Goal: Task Accomplishment & Management: Complete application form

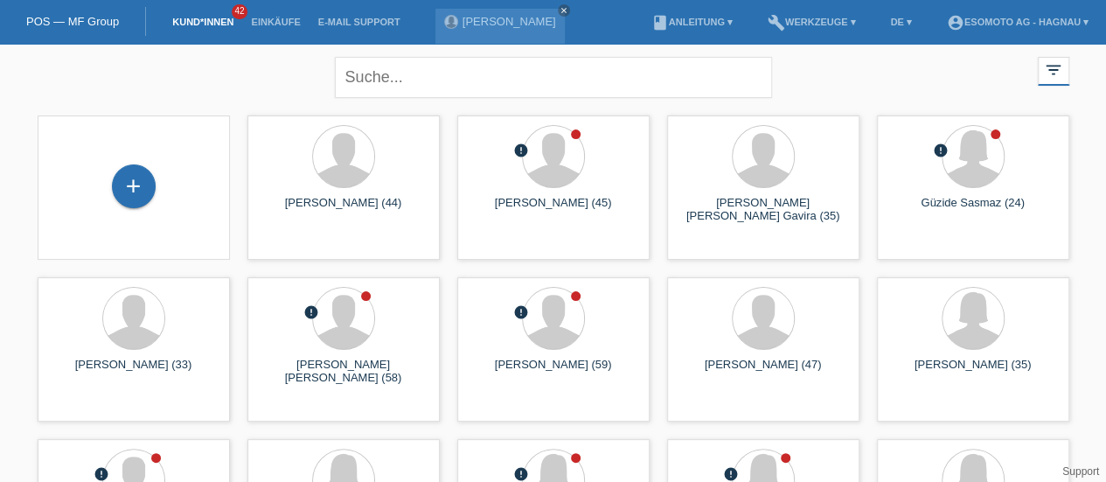
click at [136, 180] on div "+" at bounding box center [134, 186] width 44 height 44
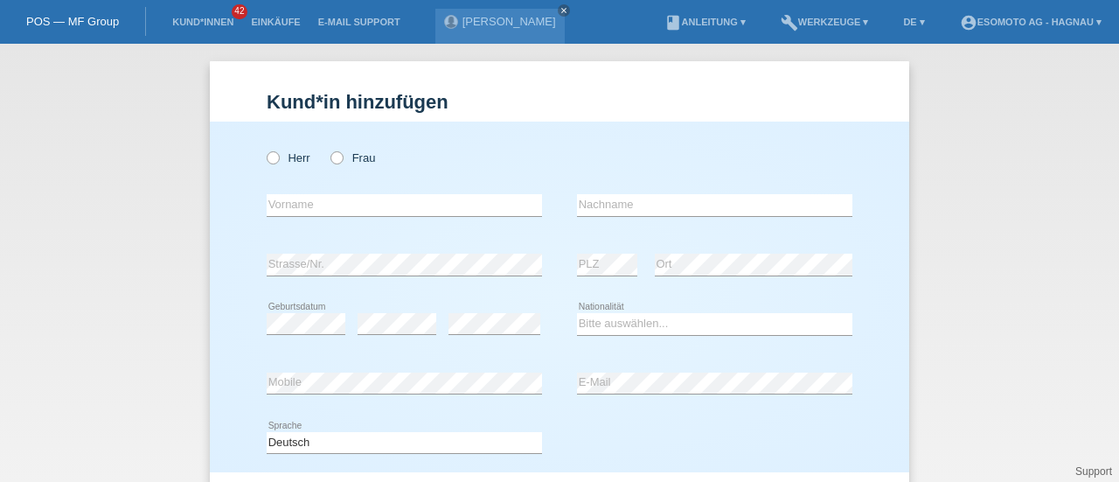
click at [328, 149] on icon at bounding box center [328, 149] width 0 height 0
click at [335, 157] on input "Frau" at bounding box center [336, 156] width 11 height 11
radio input "true"
click at [279, 205] on input "text" at bounding box center [404, 205] width 275 height 22
type input "[PERSON_NAME]"
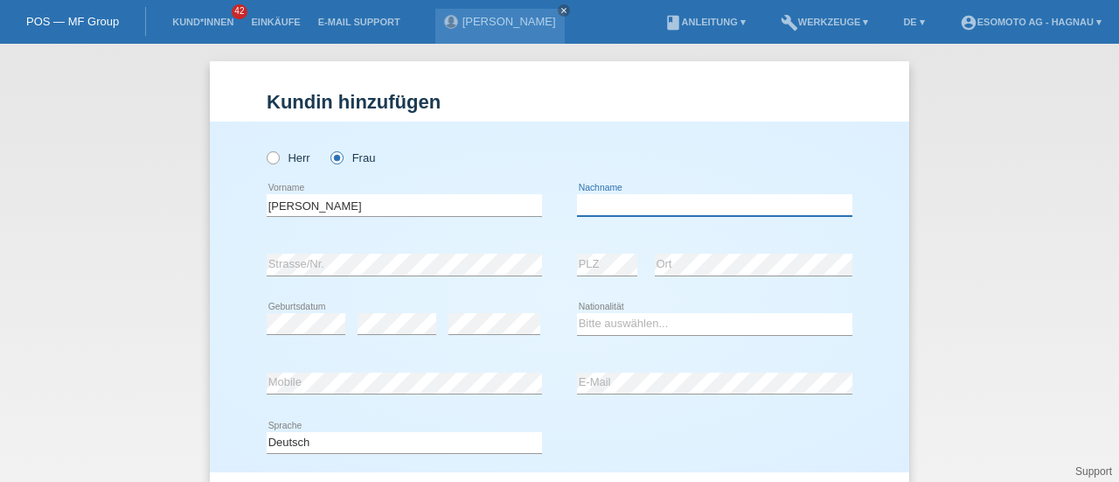
type input "V"
type input "Cvetkovic"
click at [550, 283] on div "error Strasse/Nr. error PLZ error Ort" at bounding box center [560, 264] width 586 height 59
click at [590, 317] on select "Bitte auswählen... Schweiz Deutschland Liechtenstein Österreich ------------ Af…" at bounding box center [714, 323] width 275 height 21
select select "RS"
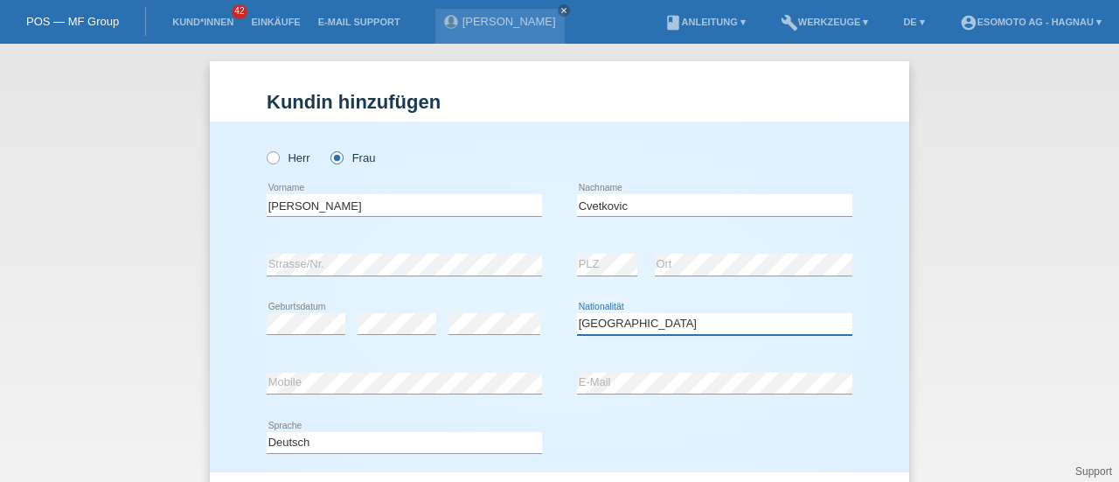
click at [590, 317] on select "Bitte auswählen... [GEOGRAPHIC_DATA] [GEOGRAPHIC_DATA] [GEOGRAPHIC_DATA] [GEOGR…" at bounding box center [714, 323] width 275 height 21
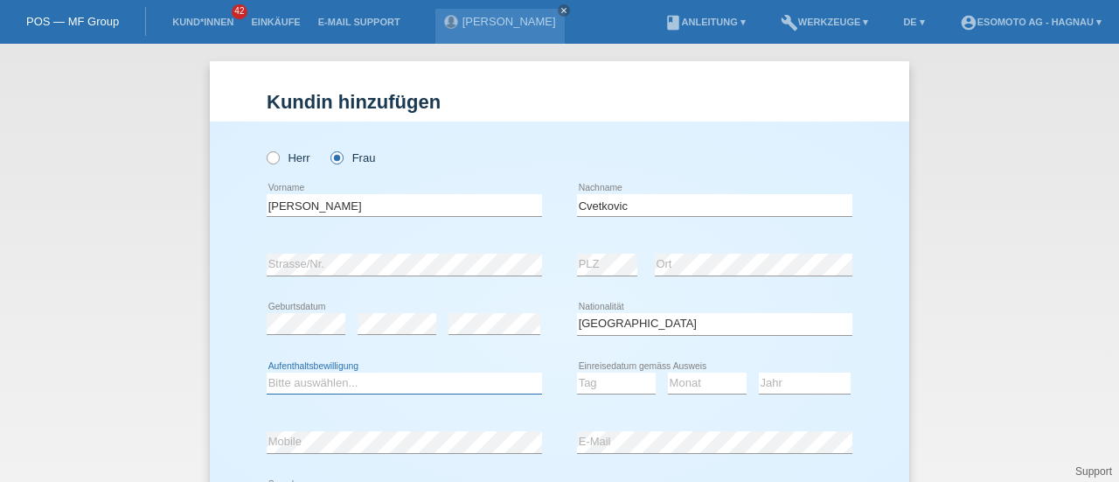
click at [435, 378] on select "Bitte auswählen... C B B - Flüchtlingsstatus Andere" at bounding box center [404, 383] width 275 height 21
select select "C"
click at [267, 373] on select "Bitte auswählen... C B B - Flüchtlingsstatus Andere" at bounding box center [404, 383] width 275 height 21
click at [607, 384] on select "Tag 01 02 03 04 05 06 07 08 09 10 11" at bounding box center [616, 383] width 79 height 21
select select "24"
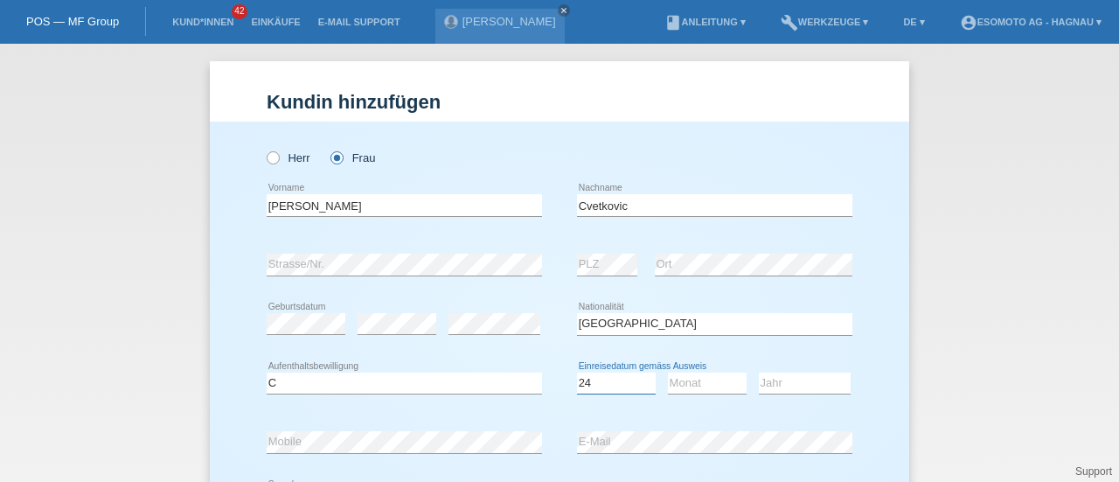
click at [577, 373] on select "Tag 01 02 03 04 05 06 07 08 09 10 11" at bounding box center [616, 383] width 79 height 21
click at [698, 386] on select "Monat 01 02 03 04 05 06 07 08 09 10 11" at bounding box center [707, 383] width 79 height 21
select select "06"
click at [668, 373] on select "Monat 01 02 03 04 05 06 07 08 09 10 11" at bounding box center [707, 383] width 79 height 21
click at [764, 382] on select "Jahr 2025 2024 2023 2022 2021 2020 2019 2018 2017 2016 2015 2014 2013 2012 2011…" at bounding box center [805, 383] width 92 height 21
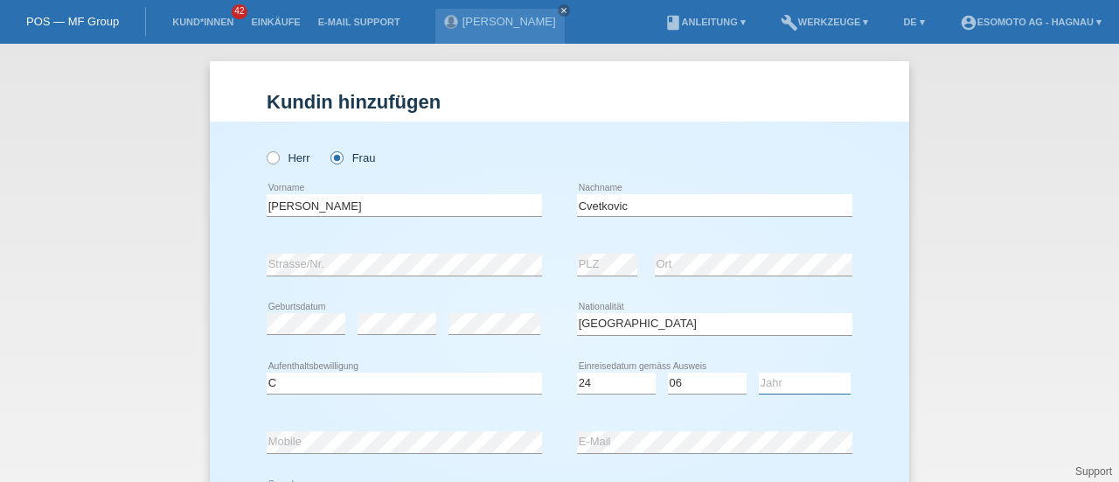
select select "1992"
click at [759, 373] on select "Jahr 2025 2024 2023 2022 2021 2020 2019 2018 2017 2016 2015 2014 2013 2012 2011…" at bounding box center [805, 383] width 92 height 21
click at [551, 421] on div "error Mobile error E-Mail" at bounding box center [560, 442] width 586 height 59
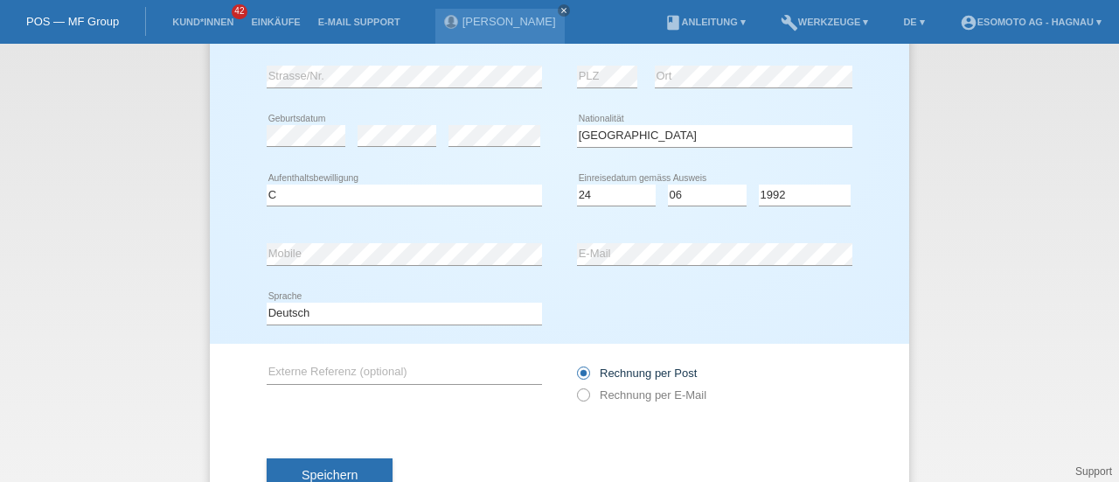
scroll to position [199, 0]
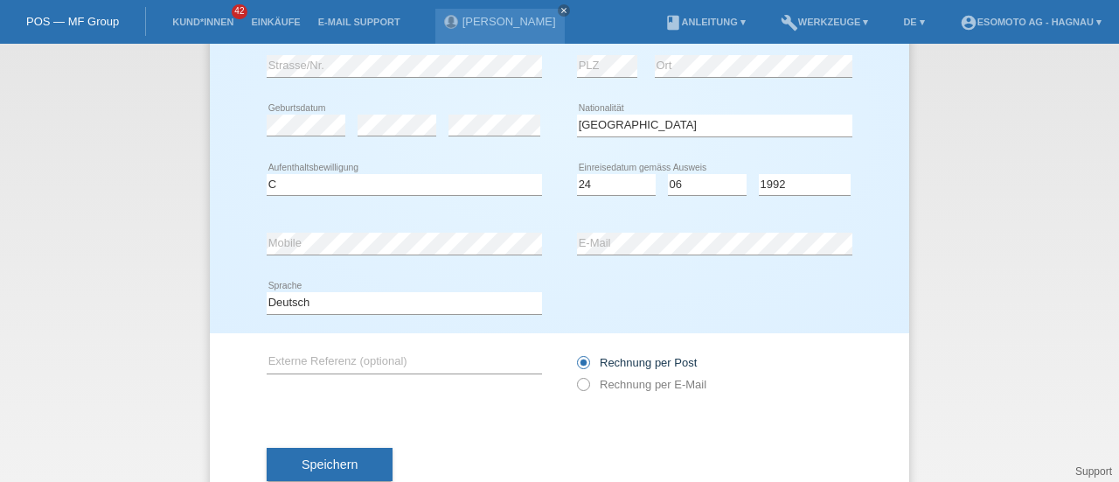
click at [358, 457] on button "Speichern" at bounding box center [330, 464] width 126 height 33
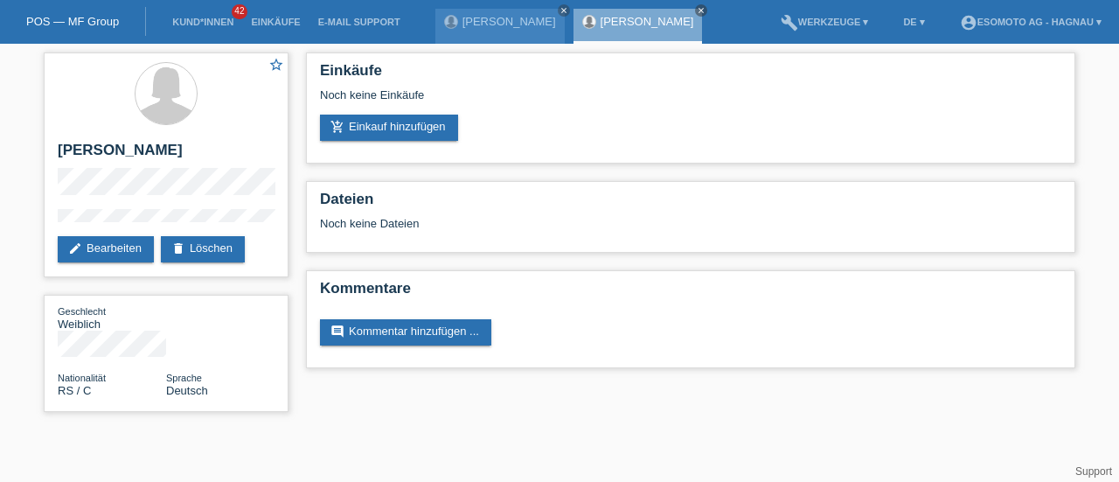
click at [414, 120] on link "add_shopping_cart Einkauf hinzufügen" at bounding box center [389, 128] width 138 height 26
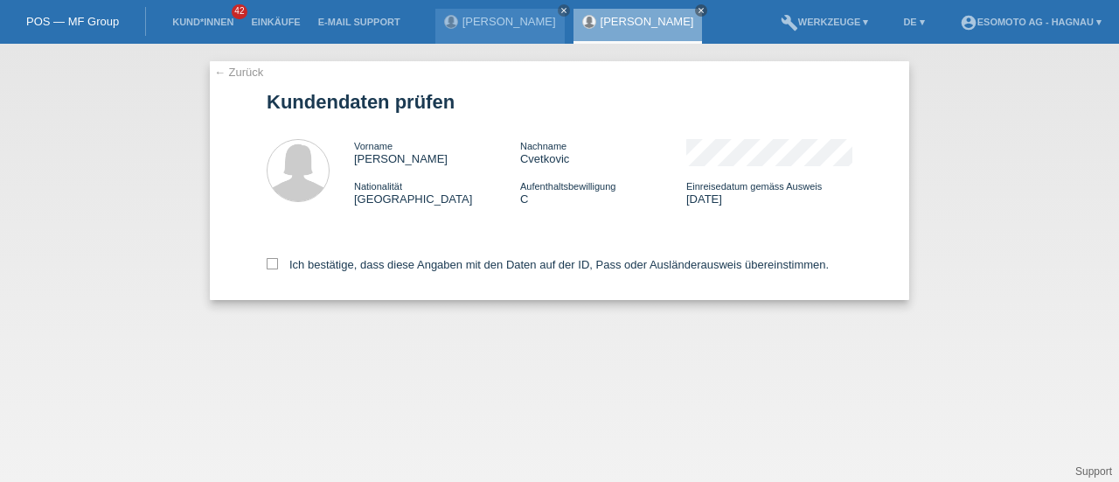
click at [269, 262] on icon at bounding box center [272, 263] width 11 height 11
click at [269, 262] on input "Ich bestätige, dass diese Angaben mit den Daten auf der ID, Pass oder Ausländer…" at bounding box center [272, 263] width 11 height 11
checkbox input "true"
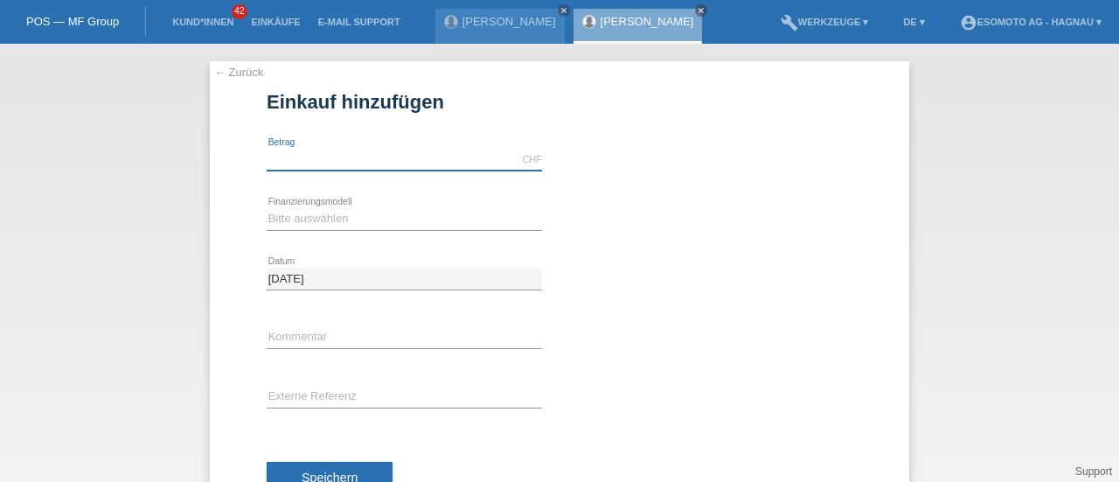
click at [296, 150] on input "text" at bounding box center [404, 160] width 275 height 22
type input "7600.00"
click at [330, 214] on select "Bitte auswählen Fixe Raten Kauf auf Rechnung mit Teilzahlungsoption" at bounding box center [404, 218] width 275 height 21
select select "69"
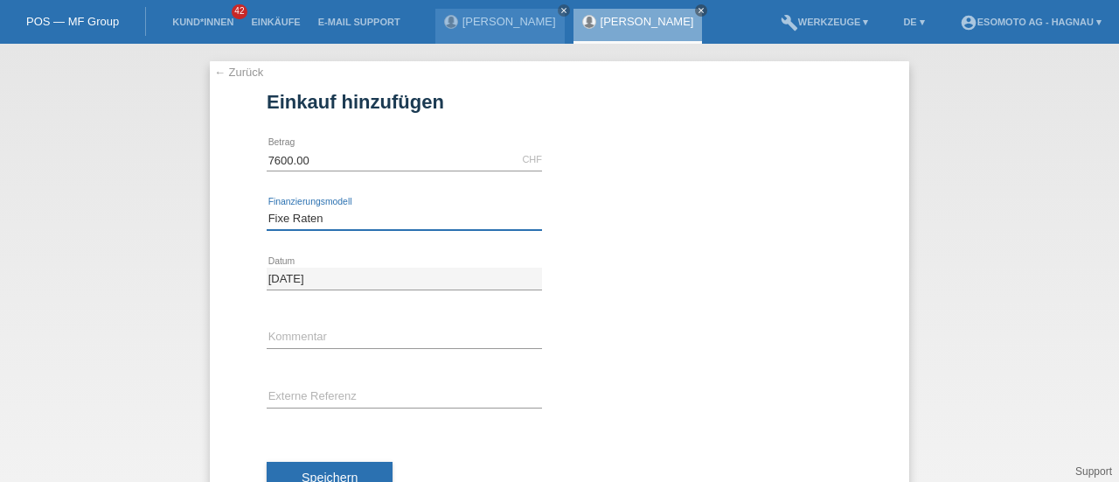
click at [267, 208] on select "Bitte auswählen Fixe Raten Kauf auf Rechnung mit Teilzahlungsoption" at bounding box center [404, 218] width 275 height 21
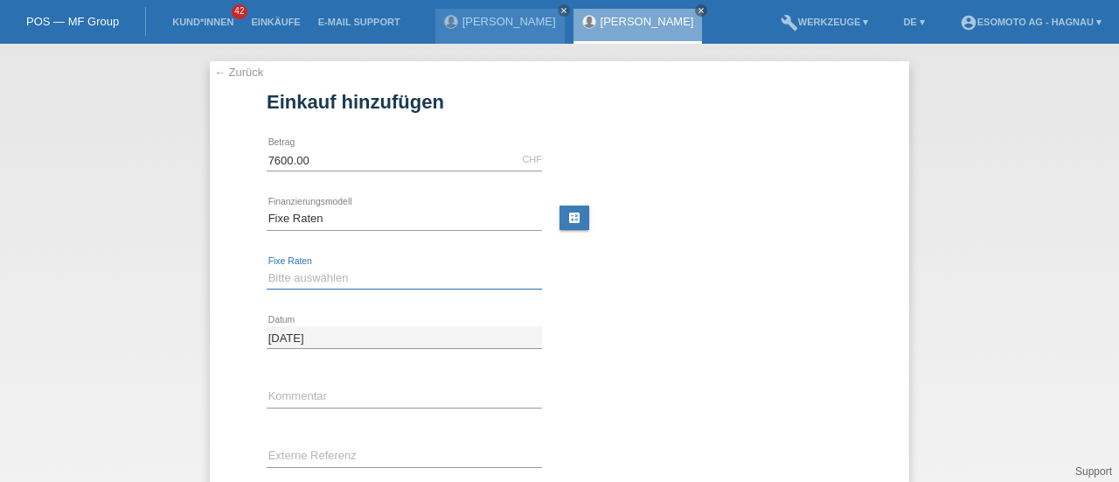
click at [301, 281] on select "Bitte auswählen 12 Raten 24 Raten 36 Raten 48 Raten" at bounding box center [404, 278] width 275 height 21
select select "140"
click at [267, 268] on select "Bitte auswählen 12 Raten 24 Raten 36 Raten 48 Raten" at bounding box center [404, 278] width 275 height 21
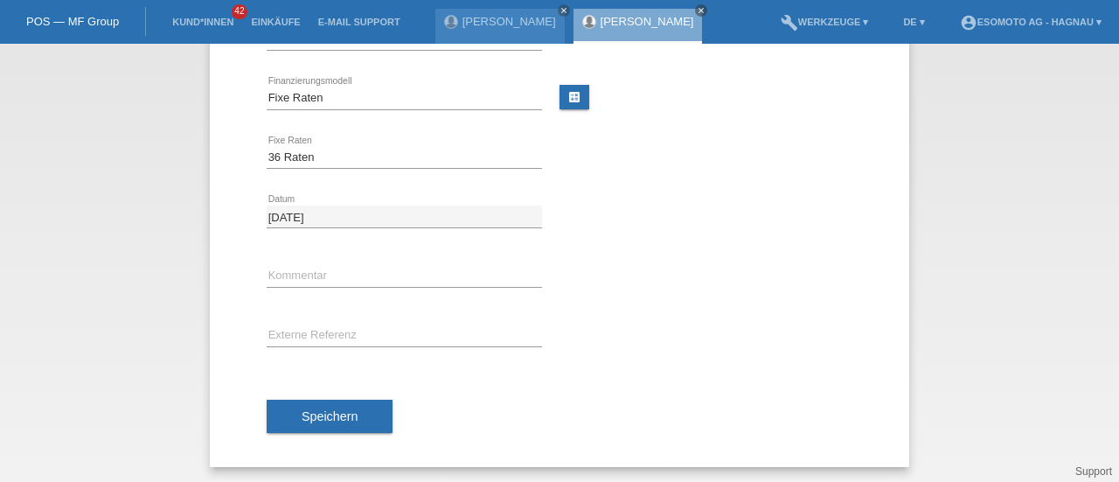
click at [302, 413] on span "Speichern" at bounding box center [330, 416] width 56 height 14
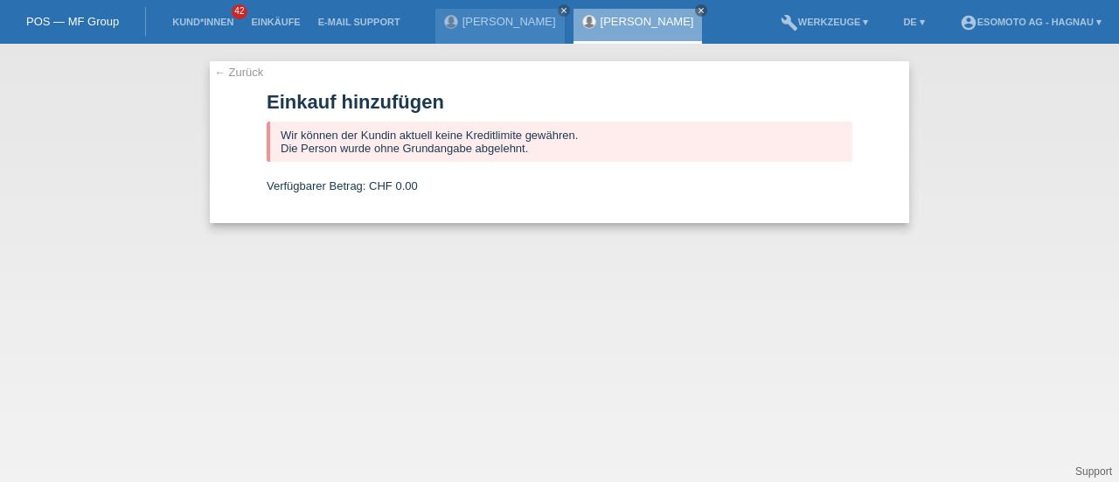
scroll to position [0, 0]
click at [240, 66] on link "← Zurück" at bounding box center [238, 72] width 49 height 13
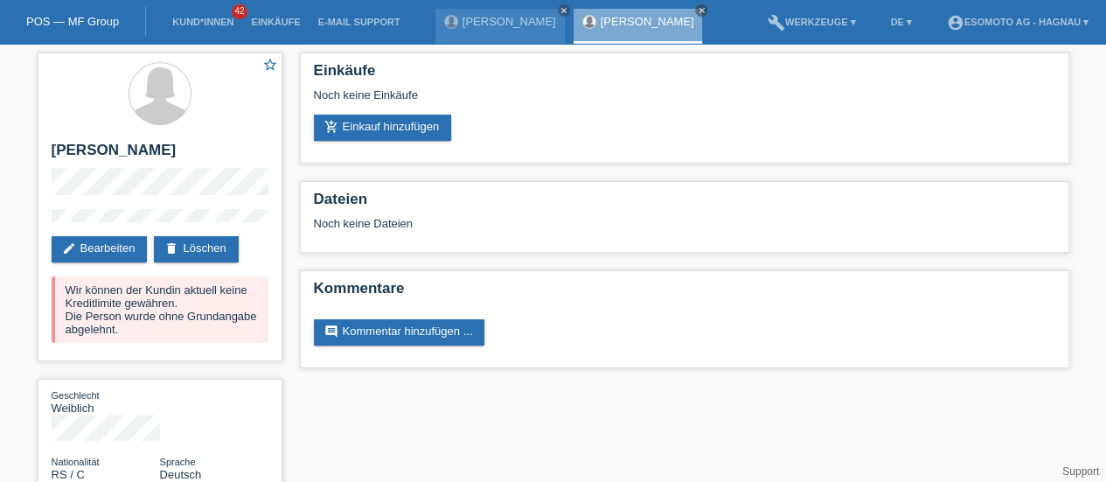
click at [80, 146] on h2 "[PERSON_NAME]" at bounding box center [160, 155] width 217 height 26
click at [80, 146] on h2 "Dusanka Cvetkovic" at bounding box center [160, 155] width 217 height 26
copy div "Dusanka Cvetkovic"
click at [187, 246] on link "delete Löschen" at bounding box center [196, 249] width 84 height 26
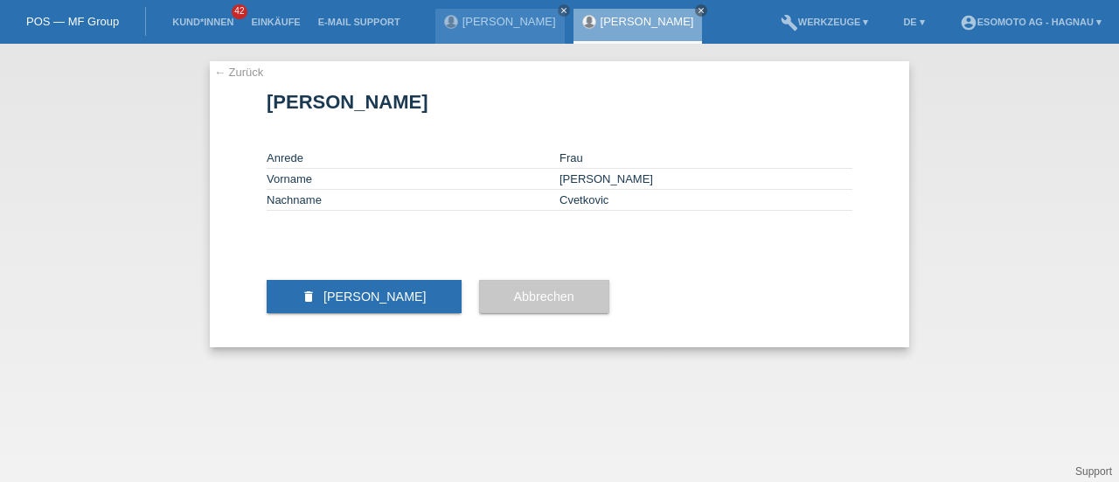
click at [402, 303] on span "[PERSON_NAME]" at bounding box center [375, 296] width 103 height 14
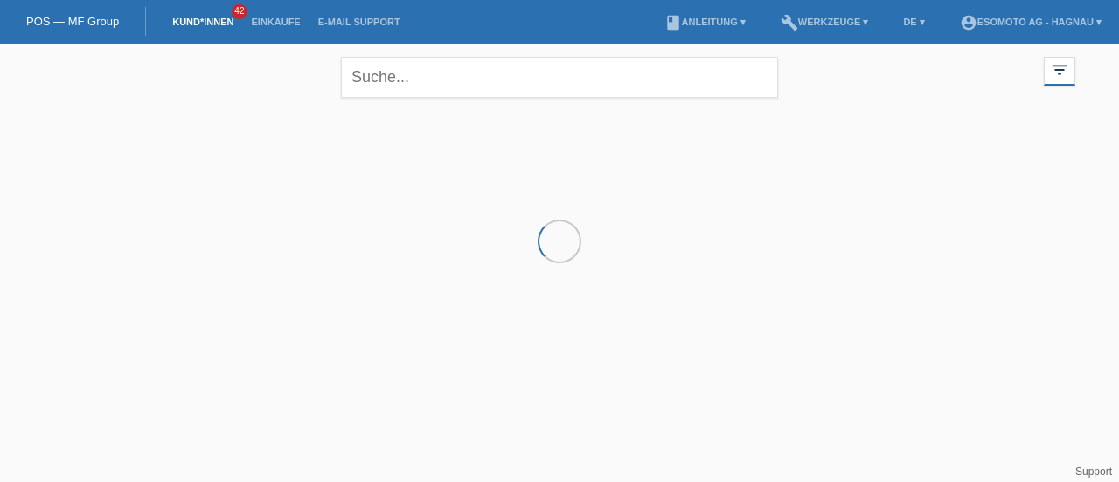
click at [545, 10] on nav "POS — MF Group Kund*innen 42 Einkäufe E-Mail Support menu account_circle" at bounding box center [559, 22] width 1119 height 44
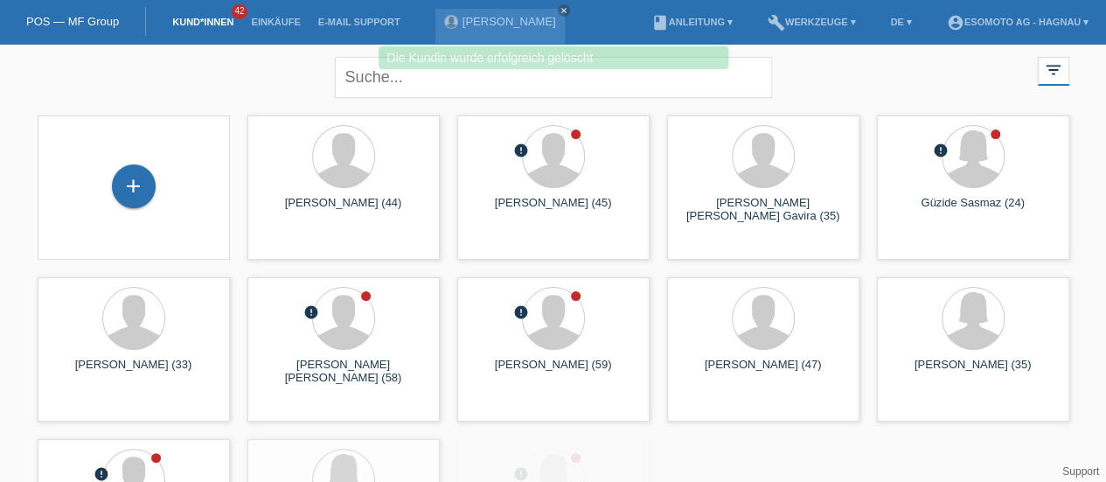
click at [560, 8] on icon "close" at bounding box center [564, 10] width 9 height 9
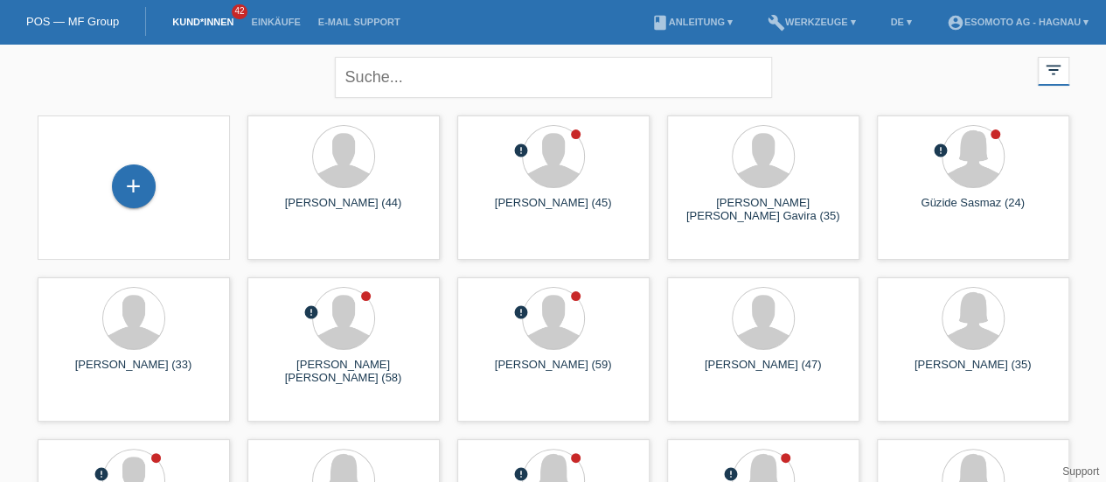
click at [139, 178] on div "+" at bounding box center [134, 186] width 44 height 44
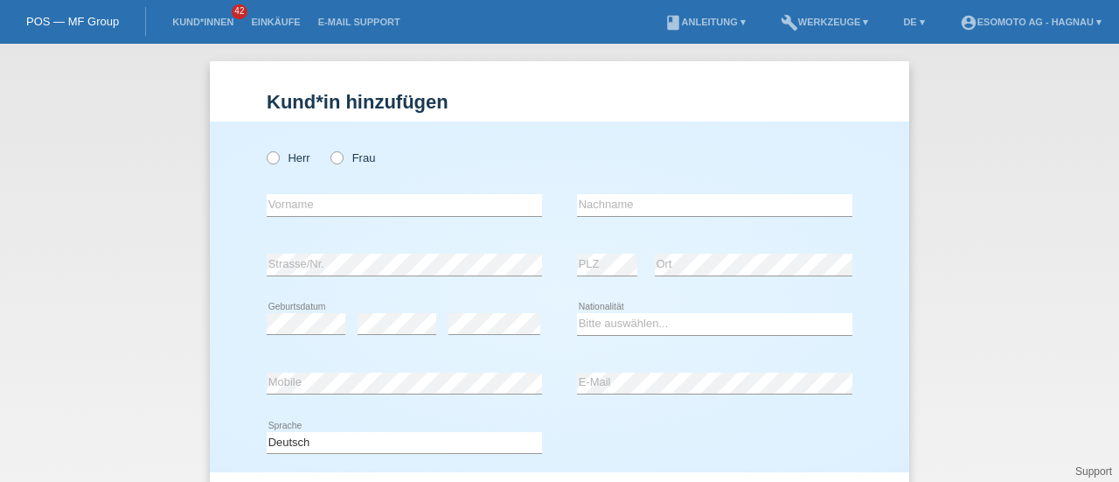
click at [264, 149] on icon at bounding box center [264, 149] width 0 height 0
click at [267, 162] on input "Herr" at bounding box center [272, 156] width 11 height 11
radio input "true"
click at [283, 201] on input "text" at bounding box center [404, 205] width 275 height 22
type input "[PERSON_NAME]"
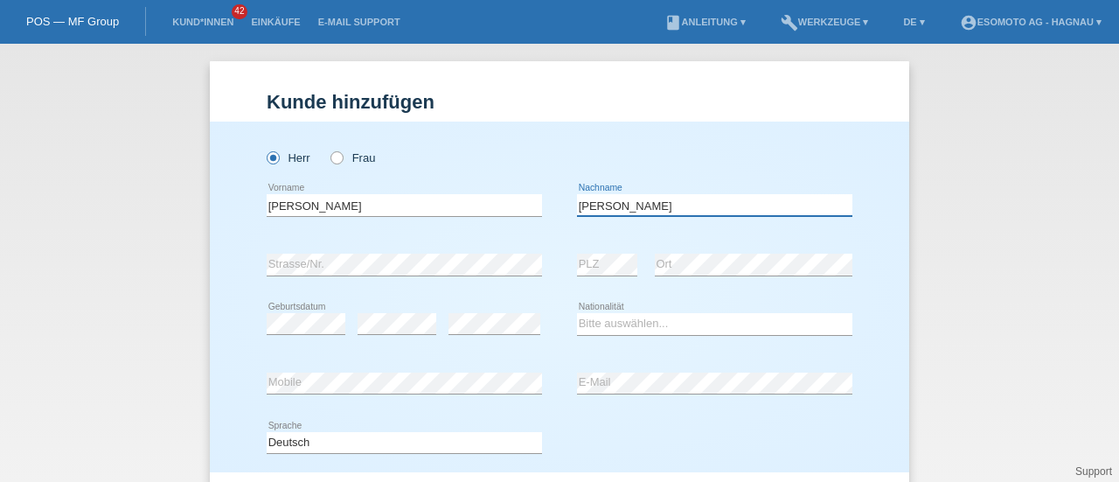
type input "[PERSON_NAME]"
click at [594, 323] on select "Bitte auswählen... Schweiz Deutschland Liechtenstein Österreich ------------ Af…" at bounding box center [714, 323] width 275 height 21
select select "TN"
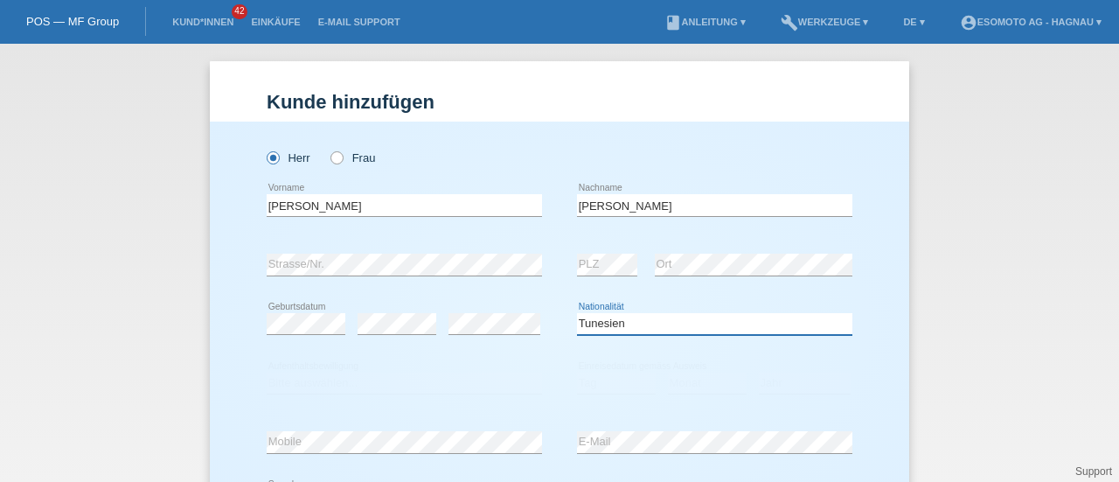
click at [596, 328] on select "Bitte auswählen... Schweiz Deutschland Liechtenstein Österreich ------------ Af…" at bounding box center [714, 323] width 275 height 21
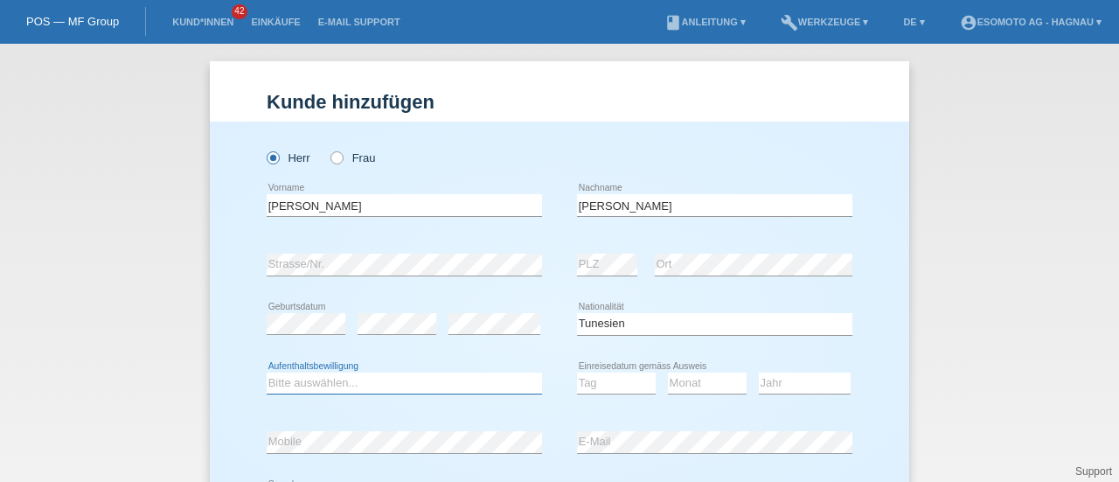
click at [427, 379] on select "Bitte auswählen... C B B - Flüchtlingsstatus Andere" at bounding box center [404, 383] width 275 height 21
select select "B"
click at [267, 373] on select "Bitte auswählen... C B B - Flüchtlingsstatus Andere" at bounding box center [404, 383] width 275 height 21
click at [596, 375] on select "Tag 01 02 03 04 05 06 07 08 09 10 11" at bounding box center [616, 383] width 79 height 21
select select "21"
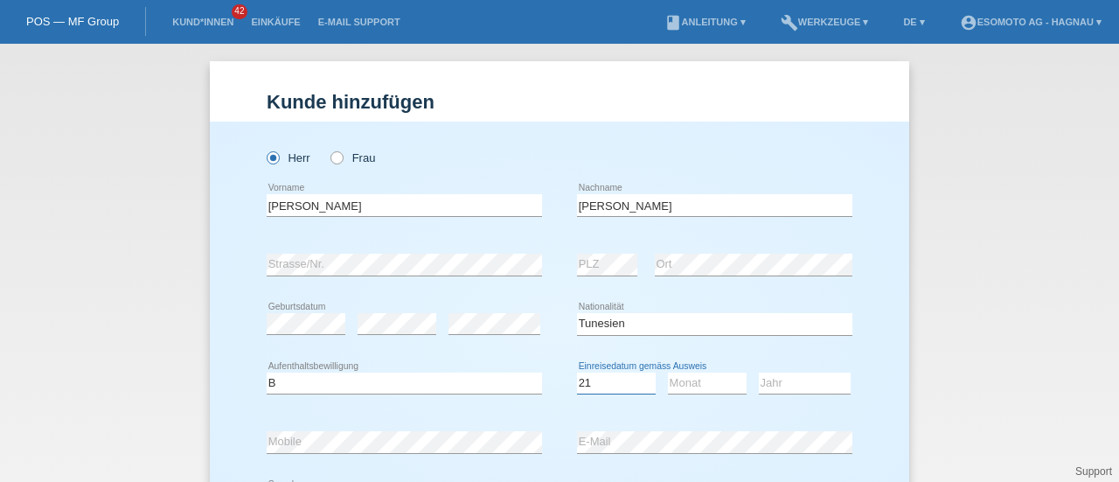
click at [577, 373] on select "Tag 01 02 03 04 05 06 07 08 09 10 11" at bounding box center [616, 383] width 79 height 21
click at [689, 384] on select "Monat 01 02 03 04 05 06 07 08 09 10 11" at bounding box center [707, 383] width 79 height 21
select select "08"
click at [668, 373] on select "Monat 01 02 03 04 05 06 07 08 09 10 11" at bounding box center [707, 383] width 79 height 21
click at [795, 380] on select "Jahr 2025 2024 2023 2022 2021 2020 2019 2018 2017 2016 2015 2014 2013 2012 2011…" at bounding box center [805, 383] width 92 height 21
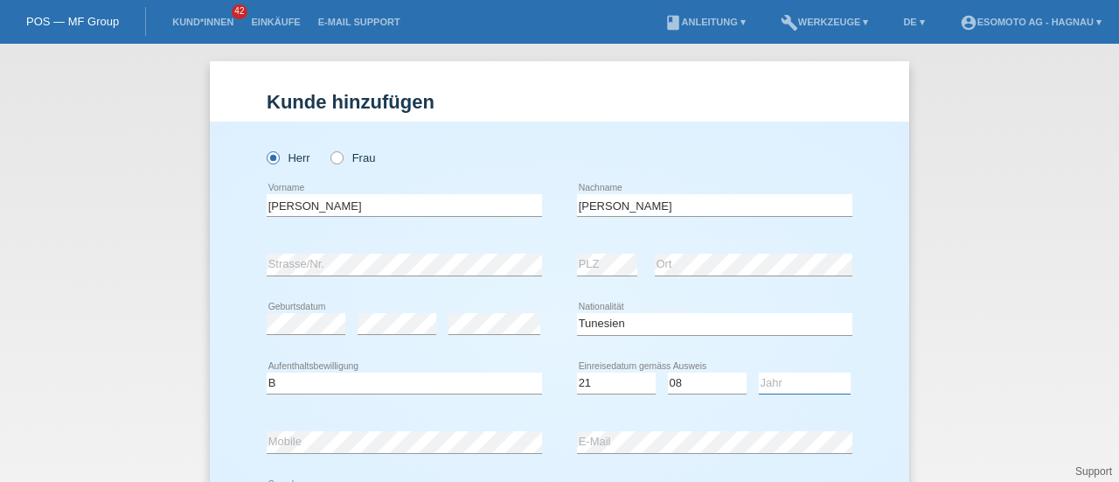
select select "2014"
click at [759, 373] on select "Jahr 2025 2024 2023 2022 2021 2020 2019 2018 2017 2016 2015 2014 2013 2012 2011…" at bounding box center [805, 383] width 92 height 21
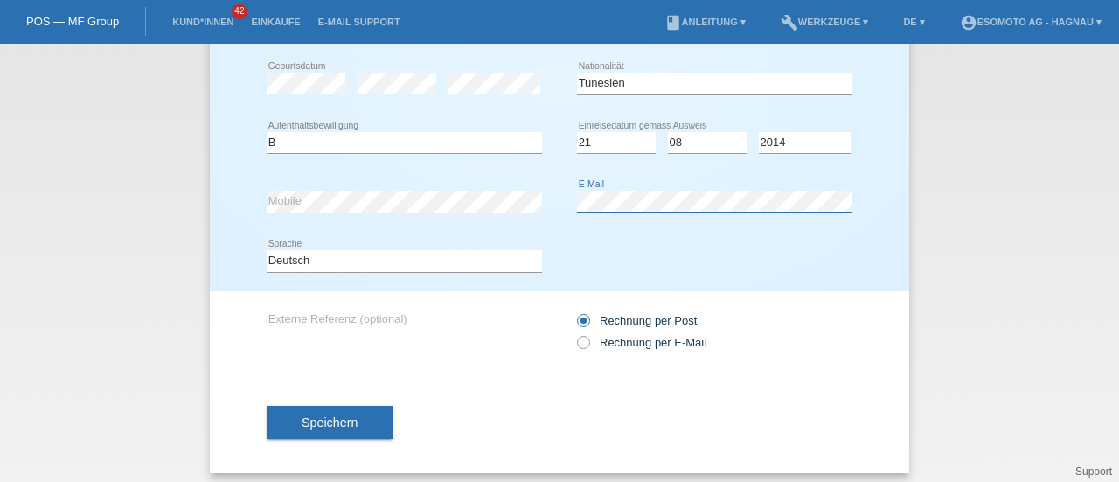
scroll to position [247, 0]
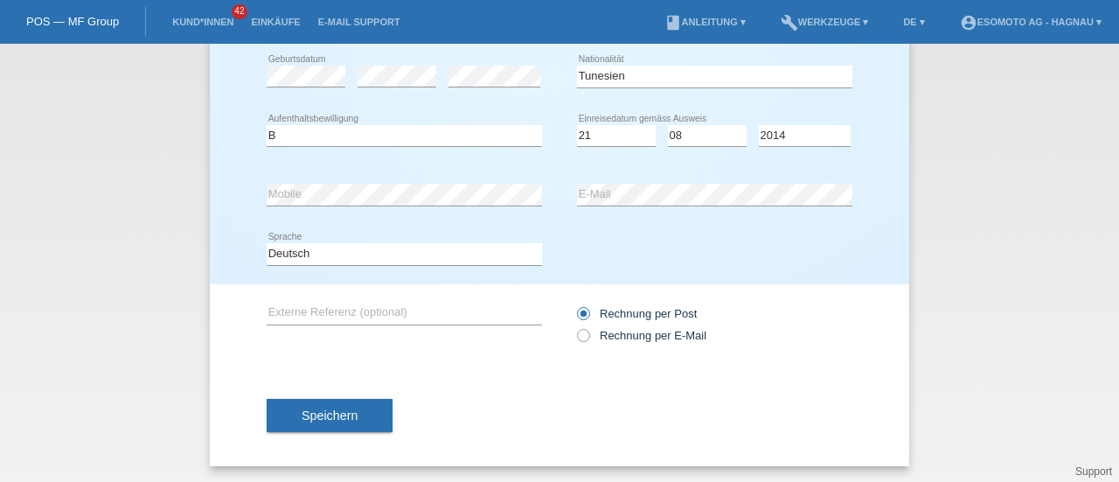
click at [360, 419] on button "Speichern" at bounding box center [330, 415] width 126 height 33
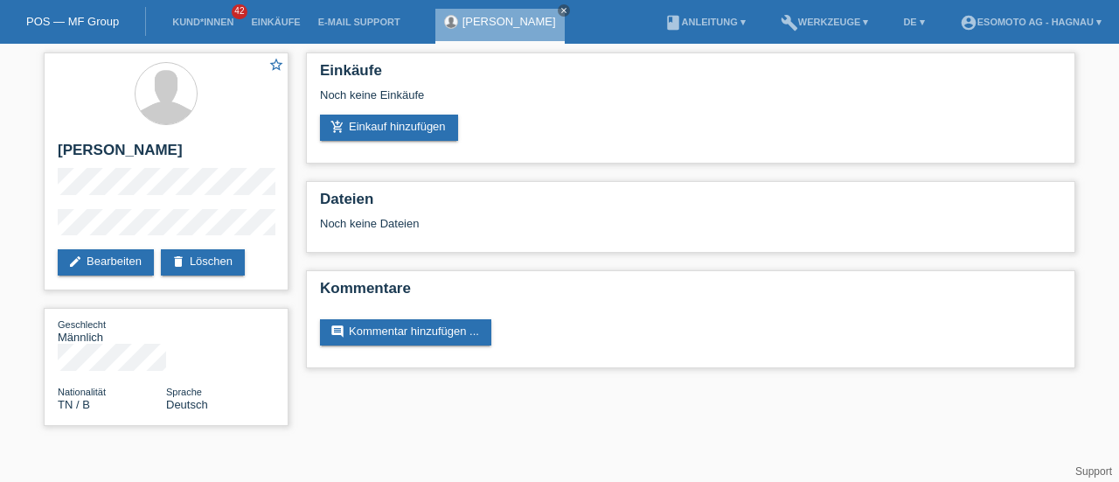
click at [431, 116] on link "add_shopping_cart Einkauf hinzufügen" at bounding box center [389, 128] width 138 height 26
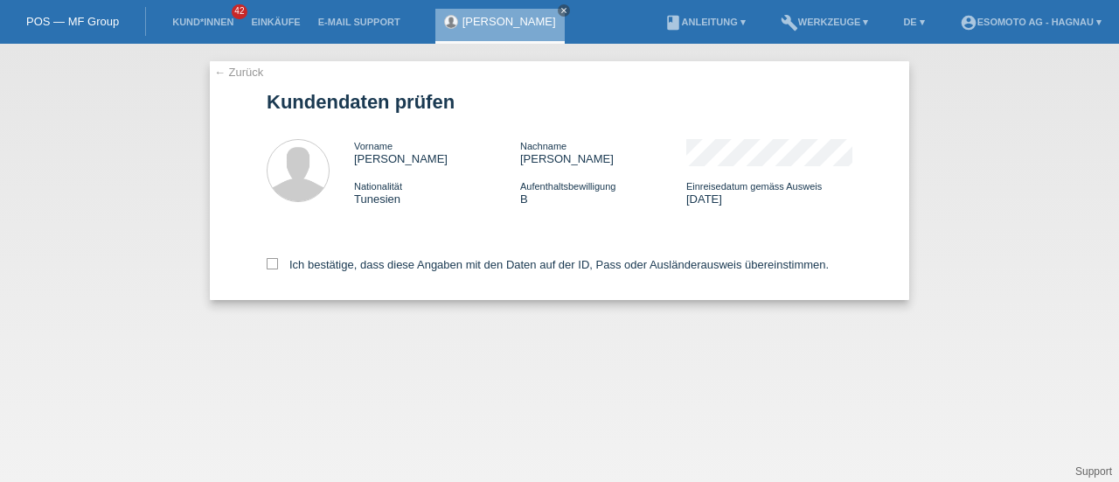
click at [268, 268] on icon at bounding box center [272, 263] width 11 height 11
click at [268, 268] on input "Ich bestätige, dass diese Angaben mit den Daten auf der ID, Pass oder Ausländer…" at bounding box center [272, 263] width 11 height 11
checkbox input "true"
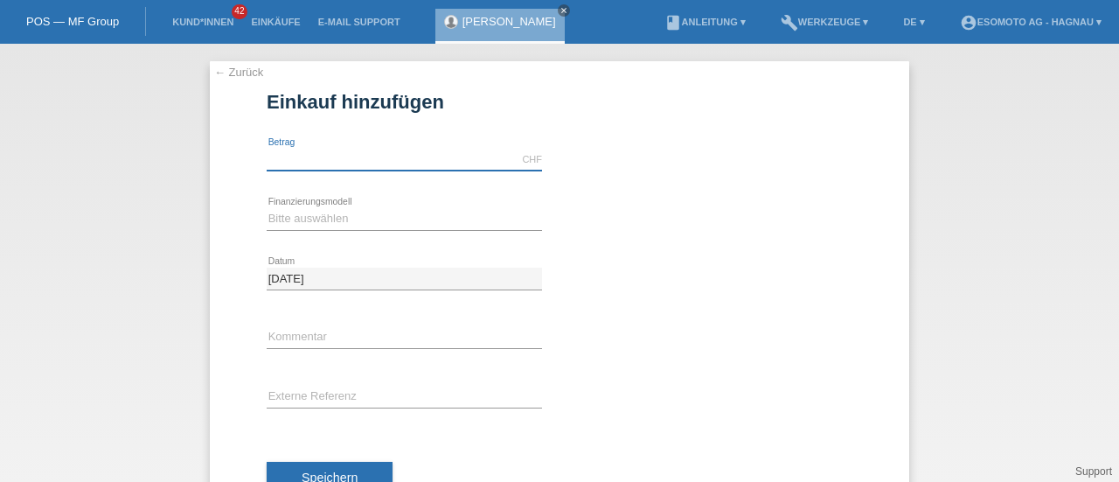
click at [313, 157] on input "text" at bounding box center [404, 160] width 275 height 22
type input "7600.00"
click at [318, 221] on select "Bitte auswählen Fixe Raten Kauf auf Rechnung mit Teilzahlungsoption" at bounding box center [404, 218] width 275 height 21
select select "69"
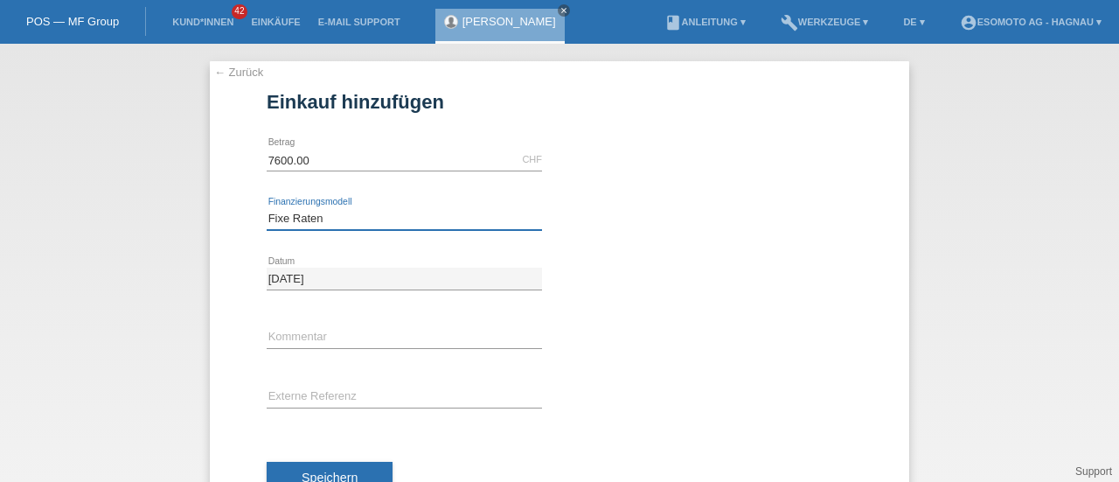
click at [267, 208] on select "Bitte auswählen Fixe Raten Kauf auf Rechnung mit Teilzahlungsoption" at bounding box center [404, 218] width 275 height 21
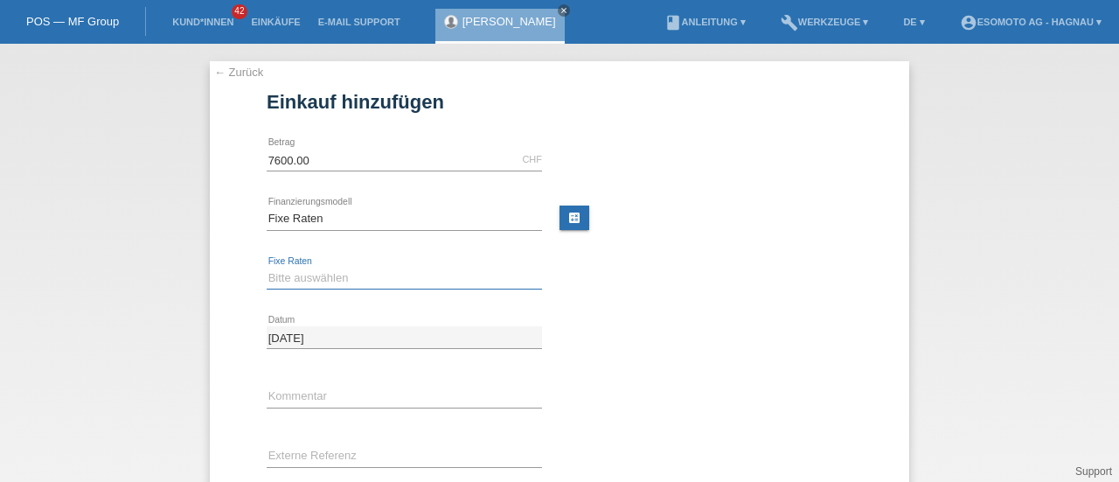
click at [313, 274] on select "Bitte auswählen 12 Raten 24 Raten 36 Raten 48 Raten" at bounding box center [404, 278] width 275 height 21
select select "140"
click at [267, 268] on select "Bitte auswählen 12 Raten 24 Raten 36 Raten 48 Raten" at bounding box center [404, 278] width 275 height 21
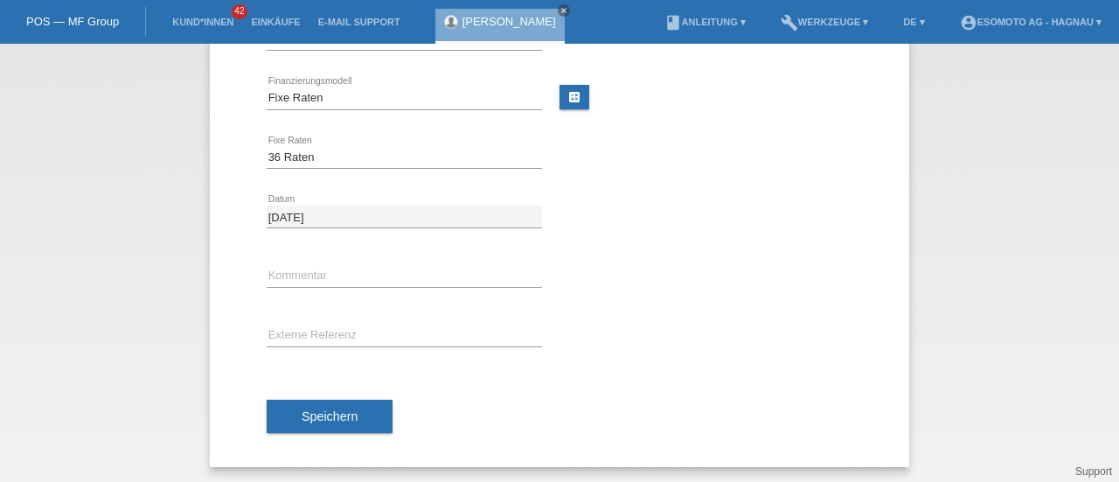
click at [320, 404] on button "Speichern" at bounding box center [330, 416] width 126 height 33
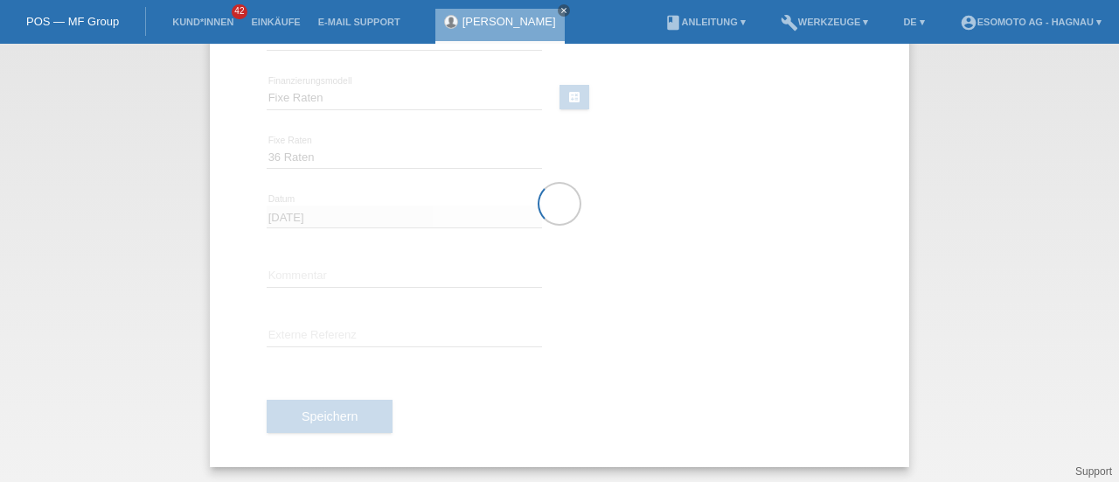
scroll to position [0, 0]
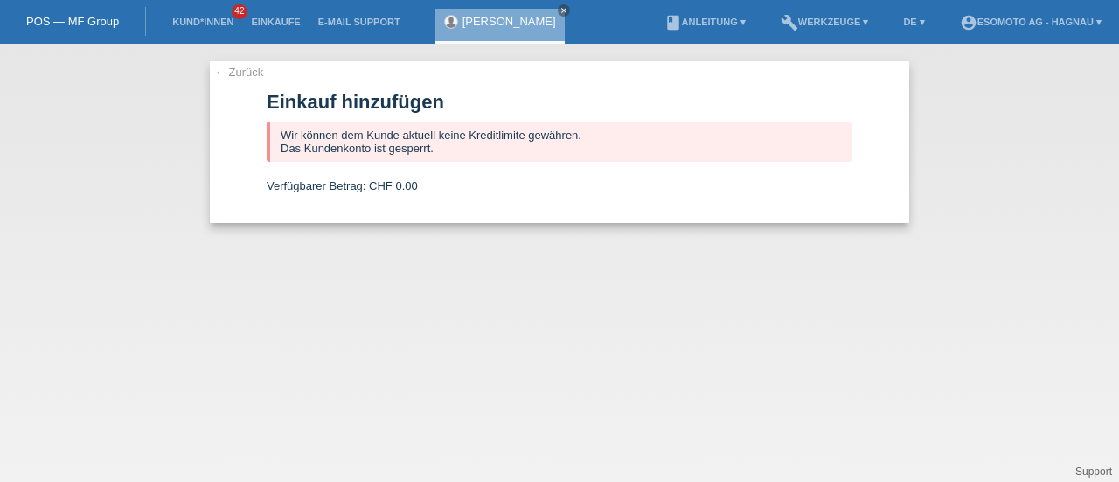
click at [234, 69] on link "← Zurück" at bounding box center [238, 72] width 49 height 13
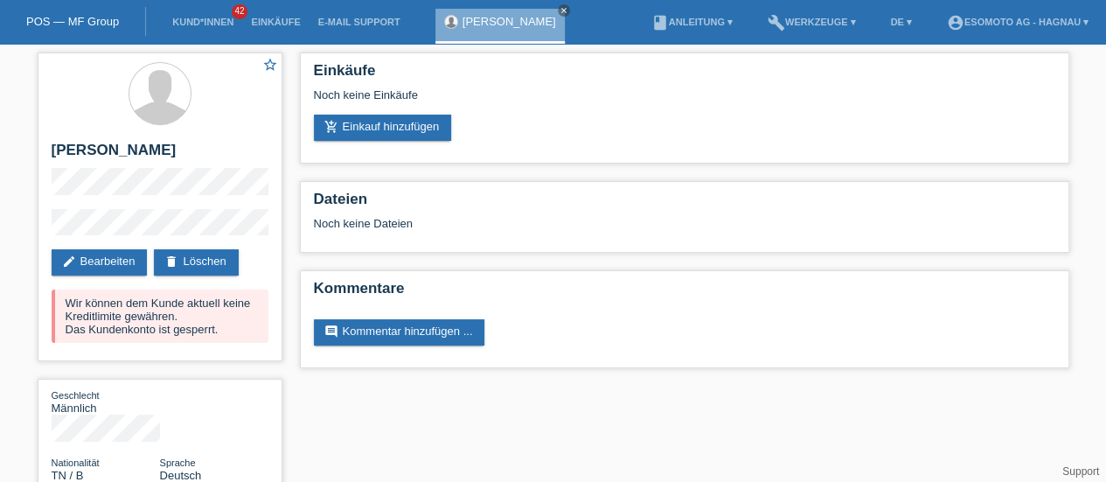
click at [225, 258] on link "delete Löschen" at bounding box center [196, 262] width 84 height 26
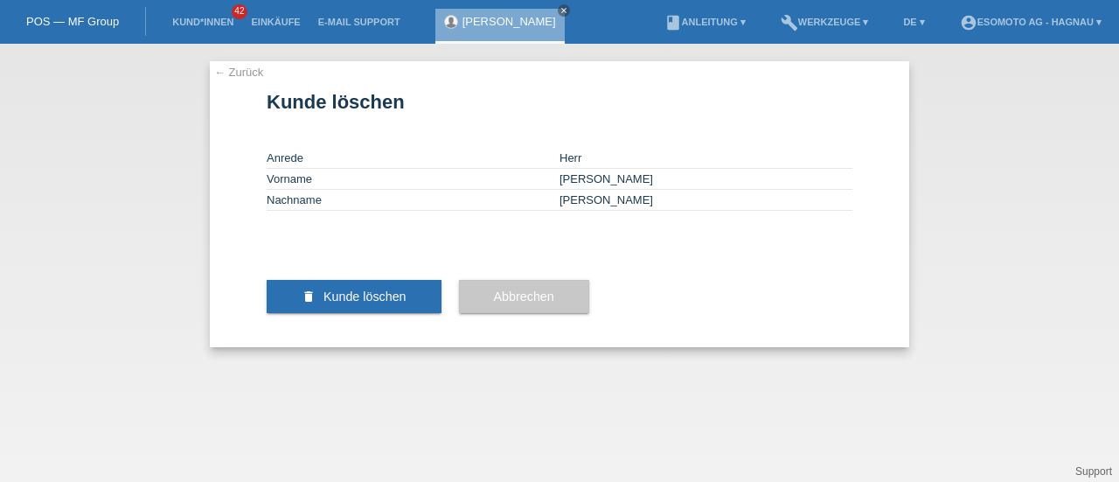
click at [403, 313] on button "delete Kunde löschen" at bounding box center [354, 296] width 175 height 33
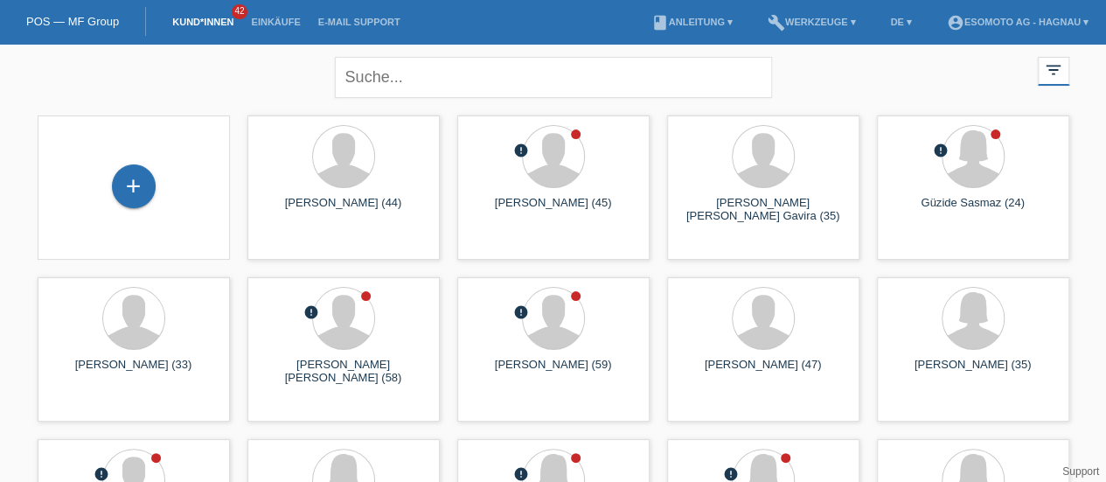
click at [134, 197] on div "+" at bounding box center [134, 186] width 44 height 44
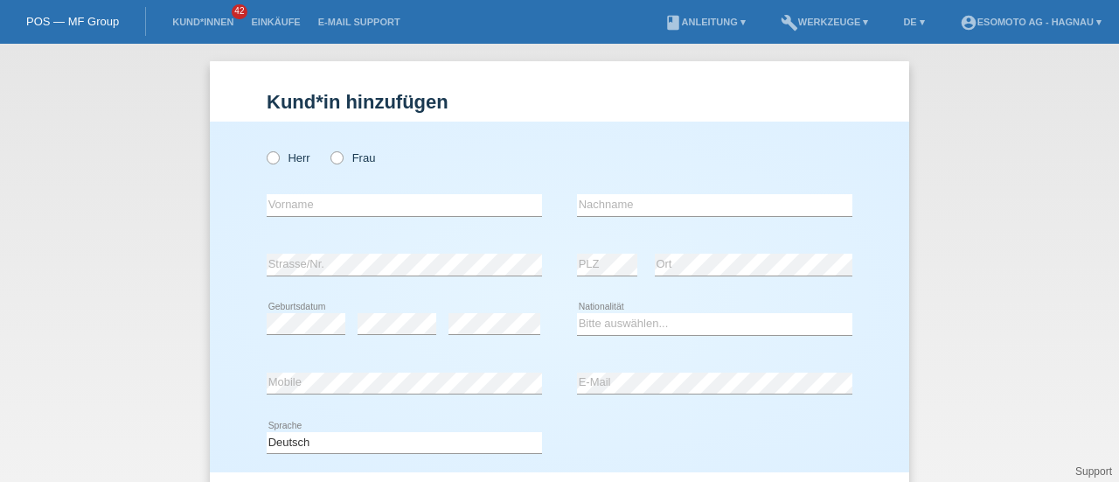
click at [264, 149] on icon at bounding box center [264, 149] width 0 height 0
click at [267, 157] on input "Herr" at bounding box center [272, 156] width 11 height 11
radio input "true"
click at [281, 207] on input "text" at bounding box center [404, 205] width 275 height 22
paste input "[PERSON_NAME]"
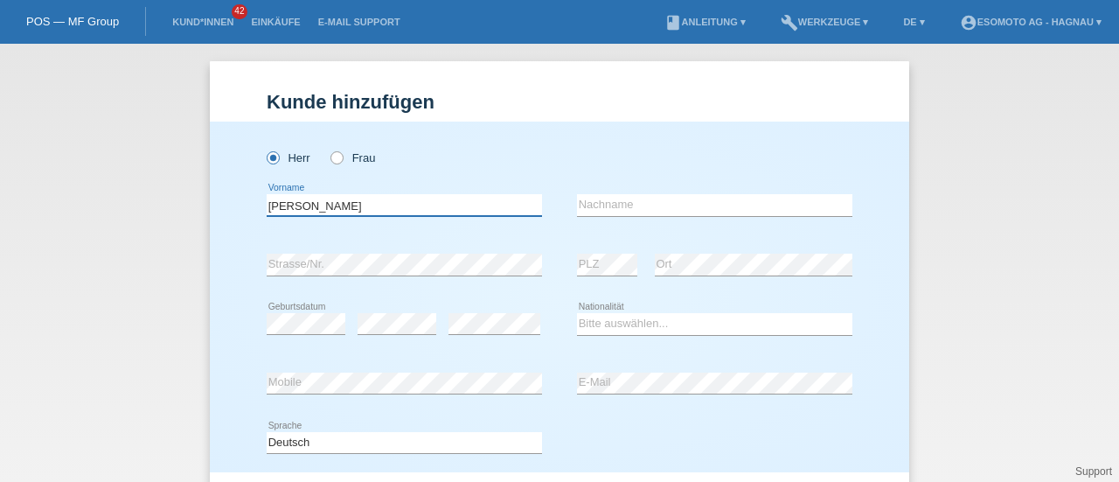
type input "[PERSON_NAME]"
click at [584, 199] on input "text" at bounding box center [714, 205] width 275 height 22
paste input "Gonçalo"
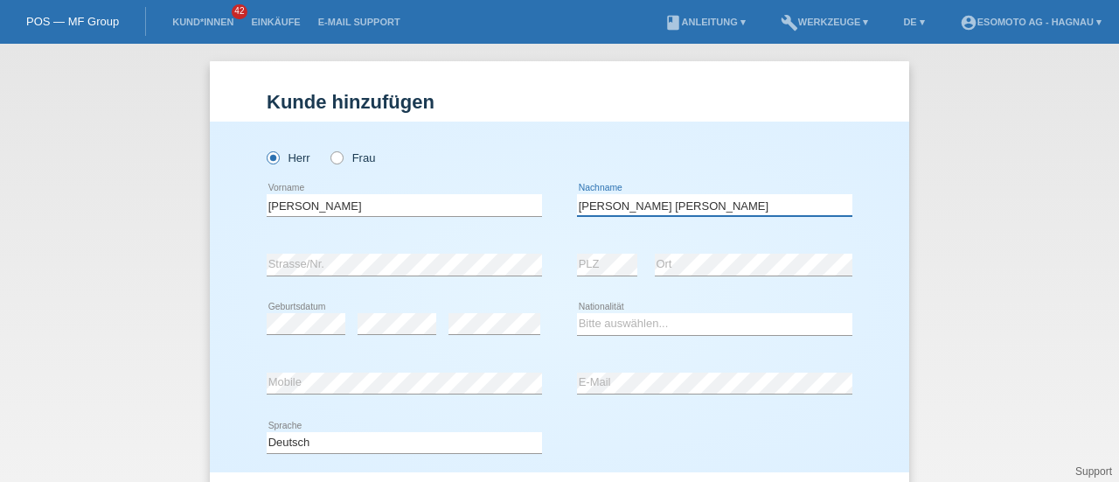
type input "[PERSON_NAME]"
click at [592, 319] on select "Bitte auswählen... Schweiz Deutschland Liechtenstein Österreich ------------ Af…" at bounding box center [714, 323] width 275 height 21
select select "BR"
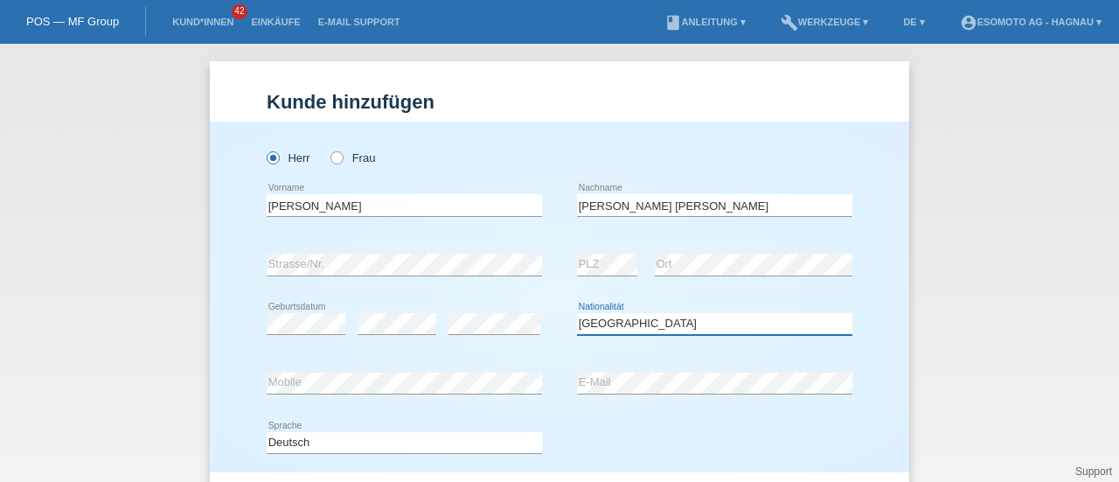
click at [577, 313] on select "Bitte auswählen... Schweiz Deutschland Liechtenstein Österreich ------------ Af…" at bounding box center [714, 323] width 275 height 21
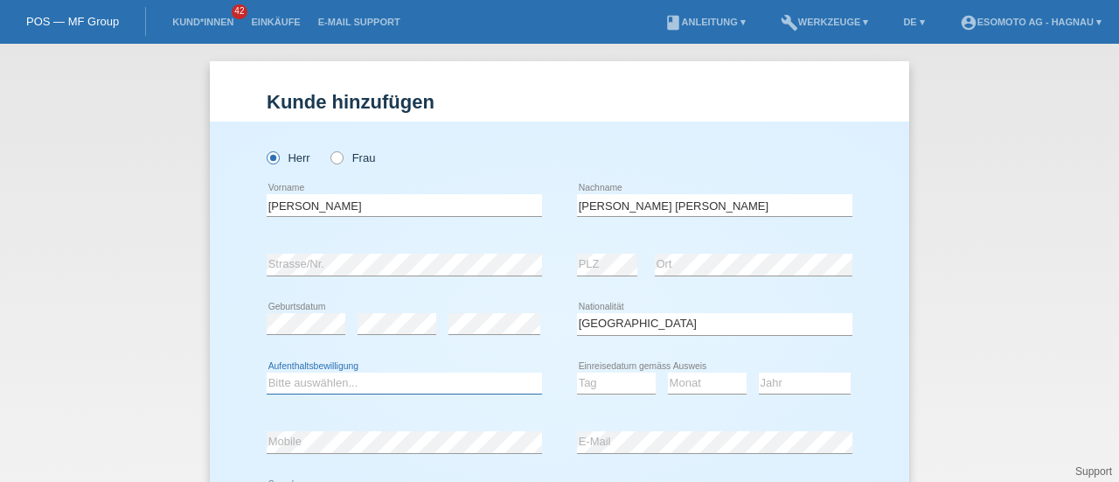
click at [432, 376] on select "Bitte auswählen... C B B - Flüchtlingsstatus Andere" at bounding box center [404, 383] width 275 height 21
select select "B"
click at [267, 373] on select "Bitte auswählen... C B B - Flüchtlingsstatus Andere" at bounding box center [404, 383] width 275 height 21
click at [597, 377] on select "Tag 01 02 03 04 05 06 07 08 09 10 11" at bounding box center [616, 383] width 79 height 21
select select "03"
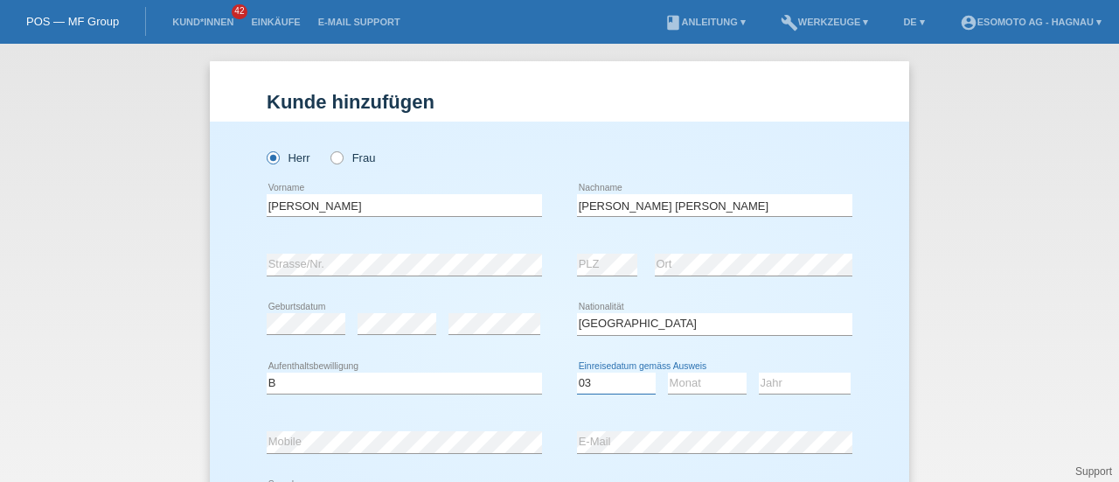
click at [577, 373] on select "Tag 01 02 03 04 05 06 07 08 09 10 11" at bounding box center [616, 383] width 79 height 21
click at [684, 380] on select "Monat 01 02 03 04 05 06 07 08 09 10 11" at bounding box center [707, 383] width 79 height 21
select select "10"
click at [668, 373] on select "Monat 01 02 03 04 05 06 07 08 09 10 11" at bounding box center [707, 383] width 79 height 21
click at [780, 387] on select "Jahr 2025 2024 2023 2022 2021 2020 2019 2018 2017 2016 2015 2014 2013 2012 2011…" at bounding box center [805, 383] width 92 height 21
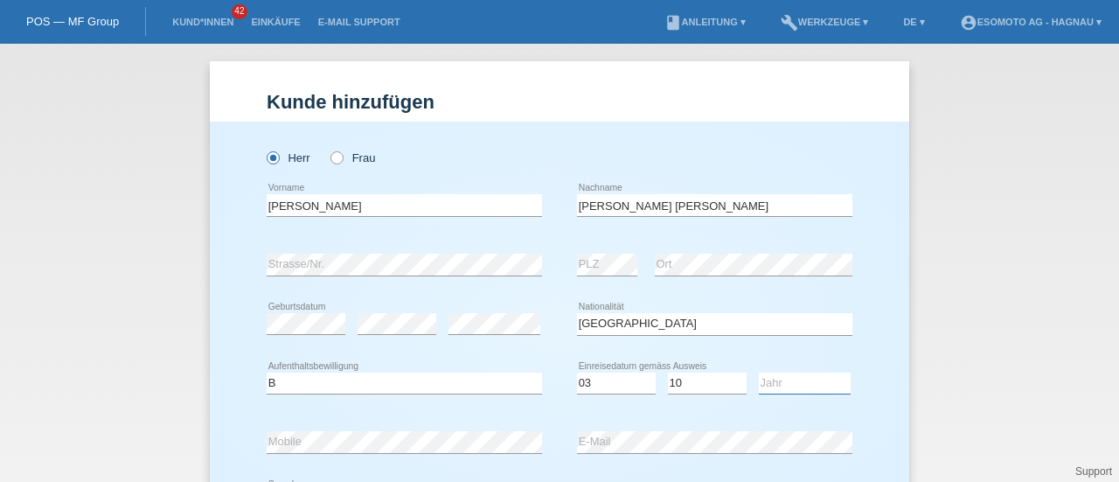
select select "2019"
click at [759, 373] on select "Jahr 2025 2024 2023 2022 2021 2020 2019 2018 2017 2016 2015 2014 2013 2012 2011…" at bounding box center [805, 383] width 92 height 21
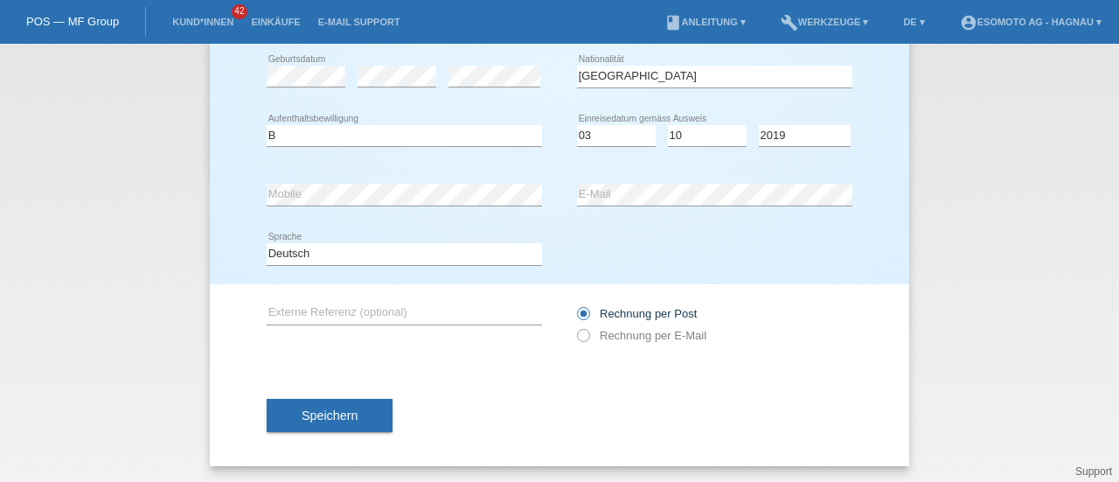
click at [359, 409] on button "Speichern" at bounding box center [330, 415] width 126 height 33
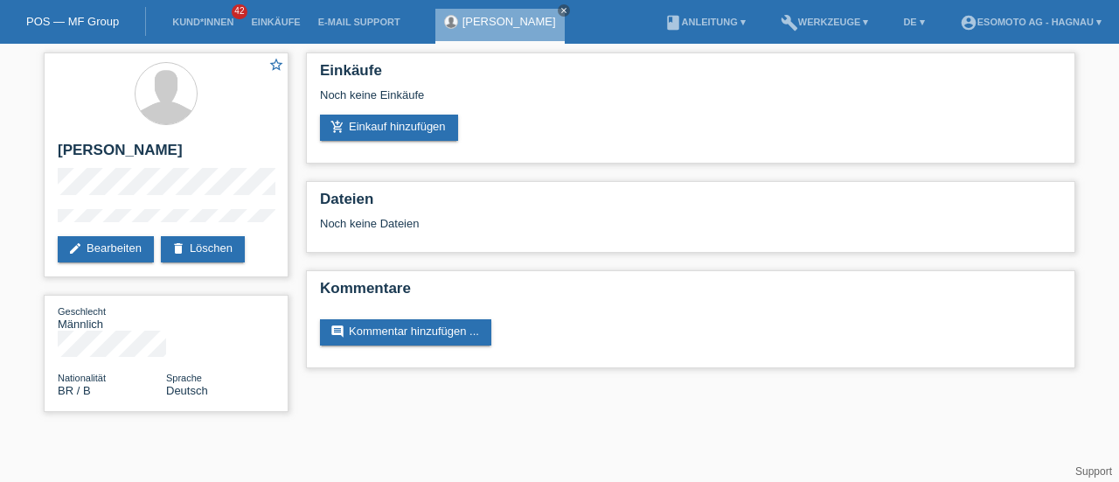
click at [367, 117] on link "add_shopping_cart Einkauf hinzufügen" at bounding box center [389, 128] width 138 height 26
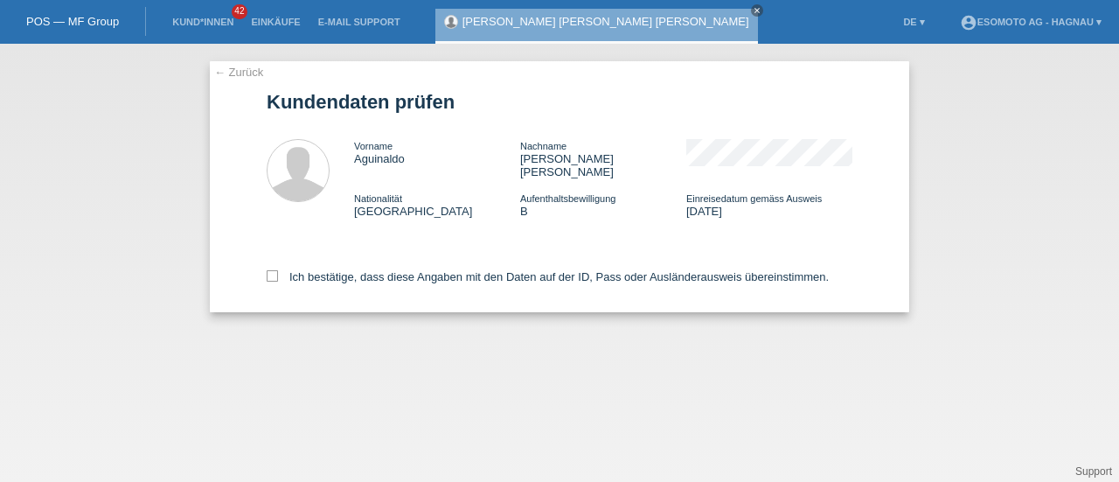
click at [270, 270] on icon at bounding box center [272, 275] width 11 height 11
click at [270, 270] on input "Ich bestätige, dass diese Angaben mit den Daten auf der ID, Pass oder Ausländer…" at bounding box center [272, 275] width 11 height 11
checkbox input "true"
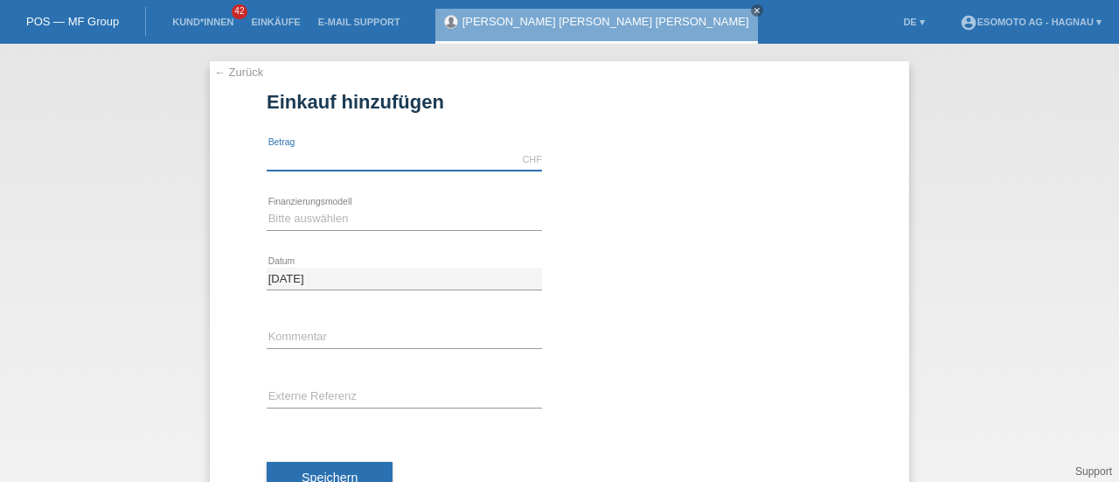
click at [320, 162] on input "text" at bounding box center [404, 160] width 275 height 22
type input "7600.00"
click at [320, 217] on select "Bitte auswählen Fixe Raten Kauf auf Rechnung mit Teilzahlungsoption" at bounding box center [404, 218] width 275 height 21
select select "69"
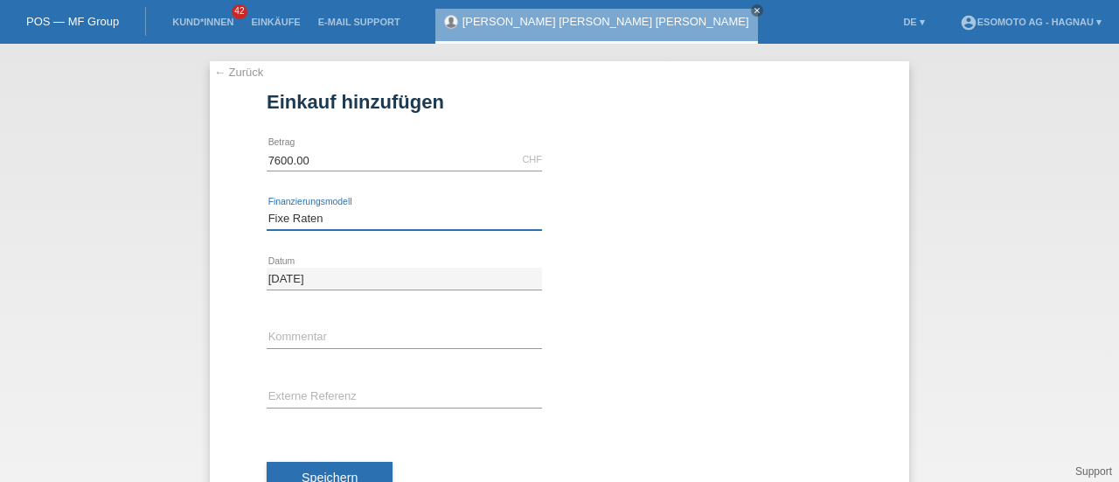
click at [267, 208] on select "Bitte auswählen Fixe Raten Kauf auf Rechnung mit Teilzahlungsoption" at bounding box center [404, 218] width 275 height 21
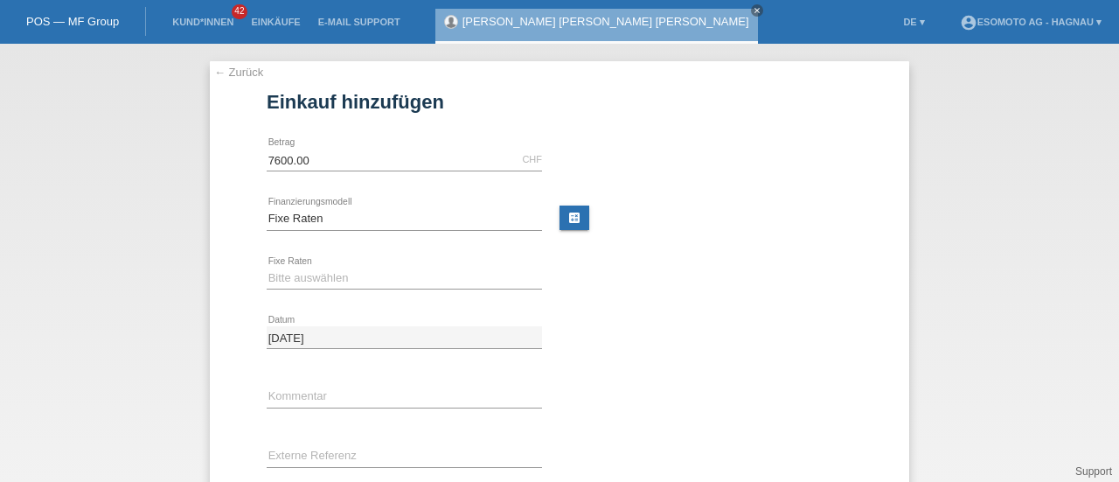
click at [321, 263] on div "Bitte auswählen 12 Raten 24 Raten 36 Raten 48 Raten error Fixe Raten" at bounding box center [404, 278] width 275 height 59
click at [315, 272] on select "Bitte auswählen 12 Raten 24 Raten 36 Raten 48 Raten" at bounding box center [404, 278] width 275 height 21
select select "140"
click at [267, 268] on select "Bitte auswählen 12 Raten 24 Raten 36 Raten 48 Raten" at bounding box center [404, 278] width 275 height 21
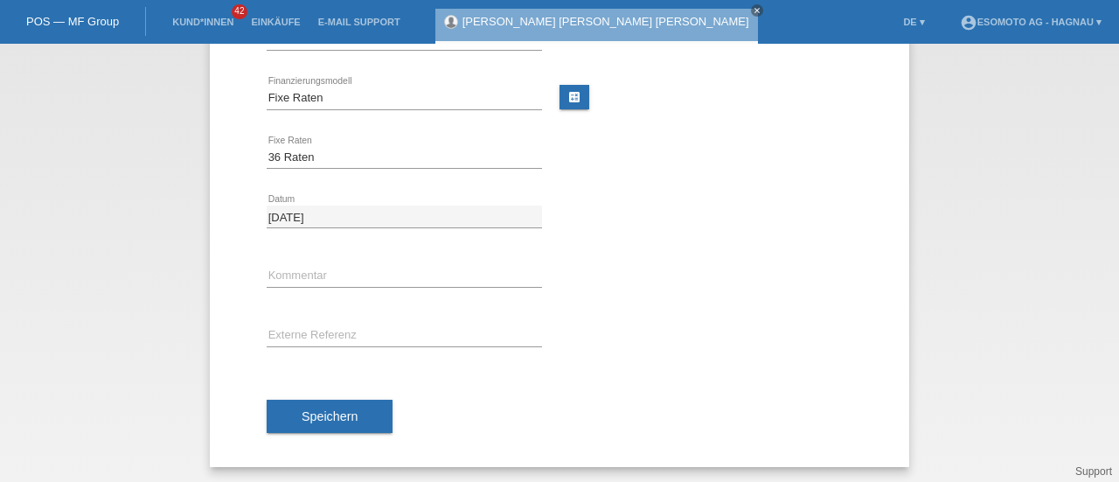
click at [300, 422] on button "Speichern" at bounding box center [330, 416] width 126 height 33
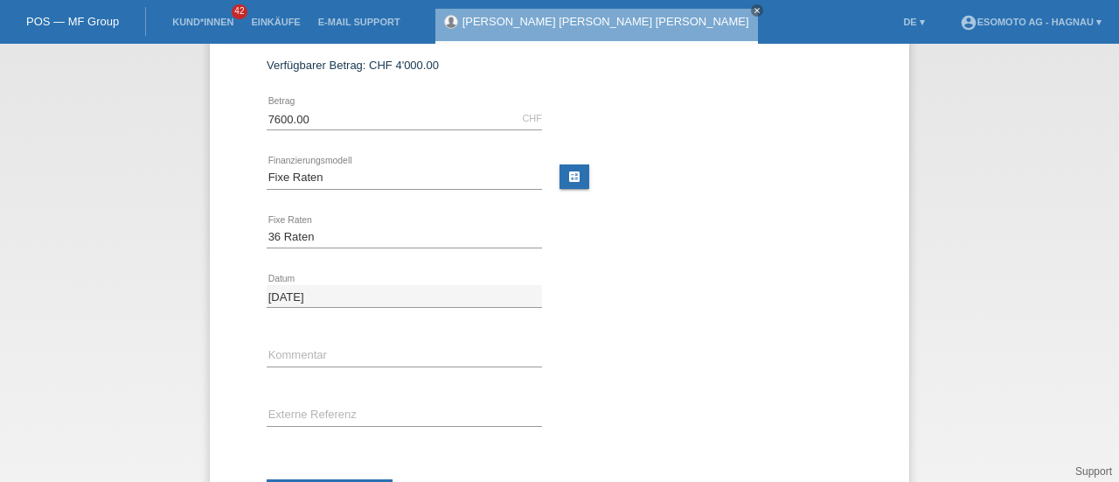
scroll to position [0, 0]
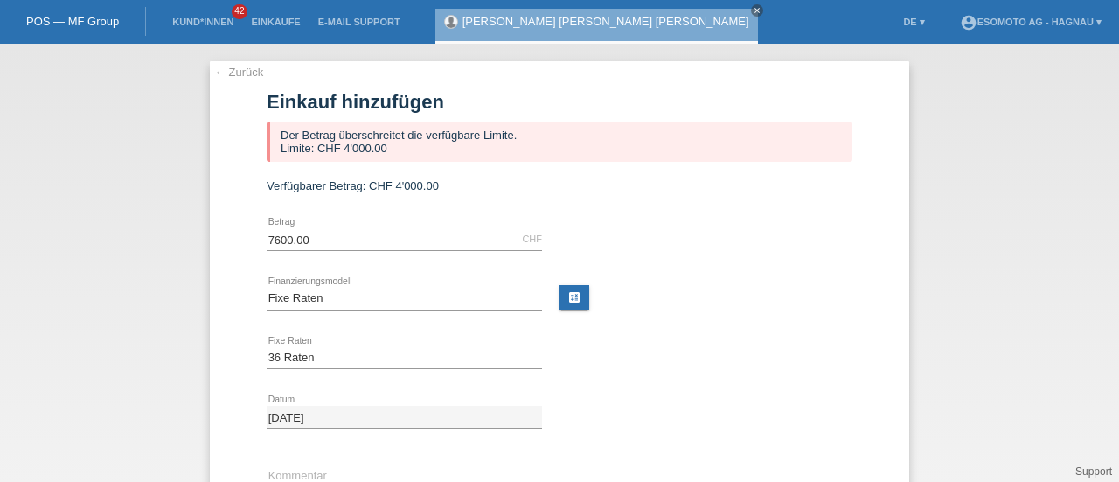
click at [230, 74] on link "← Zurück" at bounding box center [238, 72] width 49 height 13
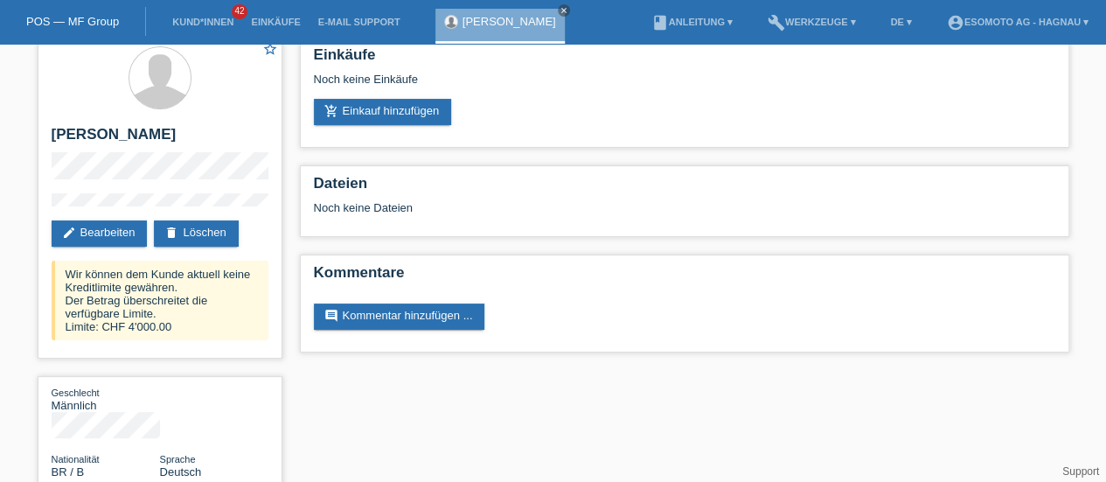
scroll to position [37, 0]
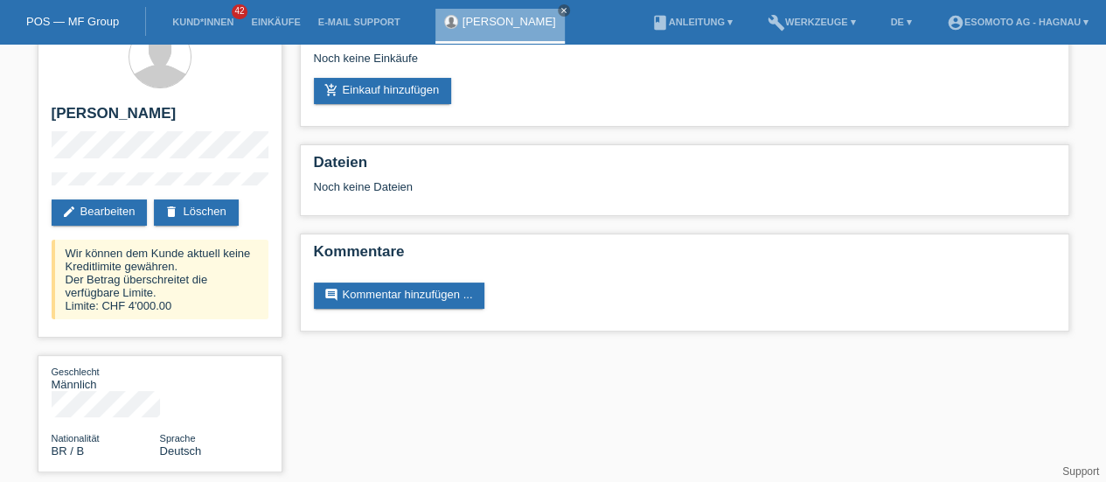
click at [226, 226] on link "delete Löschen" at bounding box center [196, 212] width 84 height 26
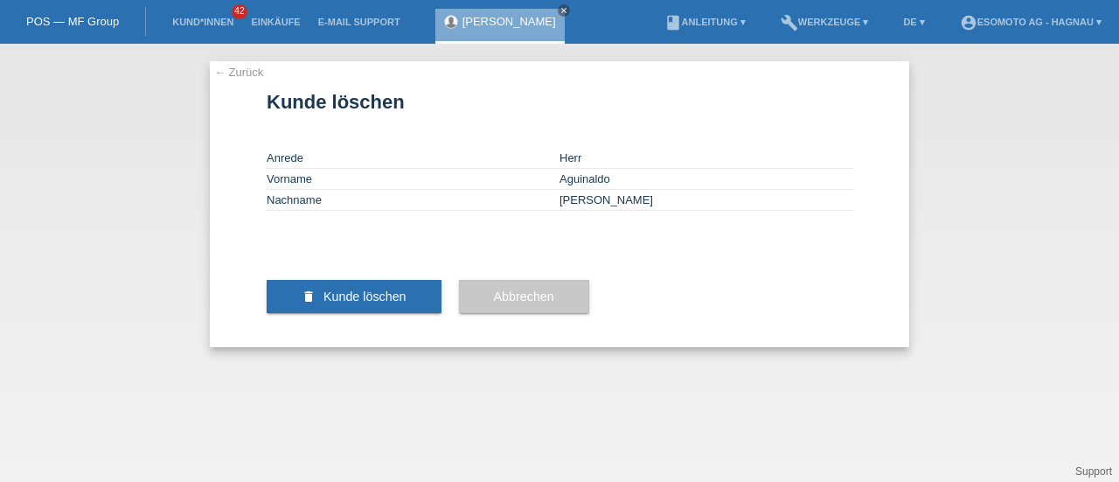
click at [389, 303] on span "Kunde löschen" at bounding box center [365, 296] width 83 height 14
